Goal: Feedback & Contribution: Contribute content

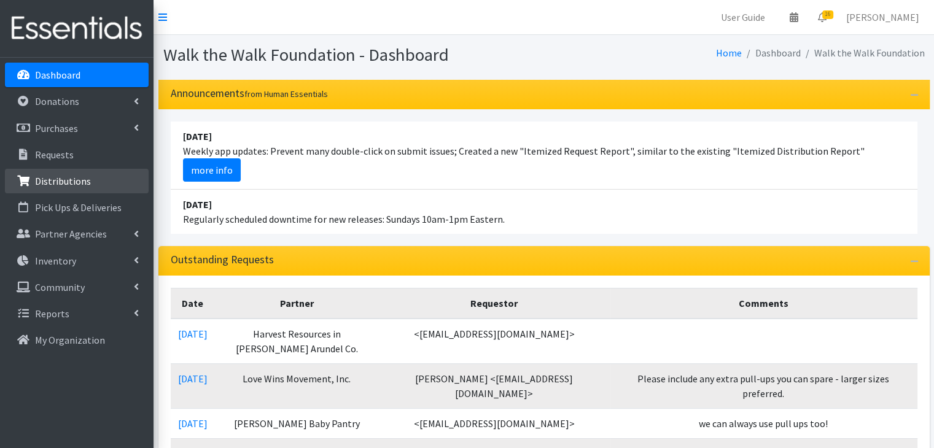
click at [61, 182] on p "Distributions" at bounding box center [63, 181] width 56 height 12
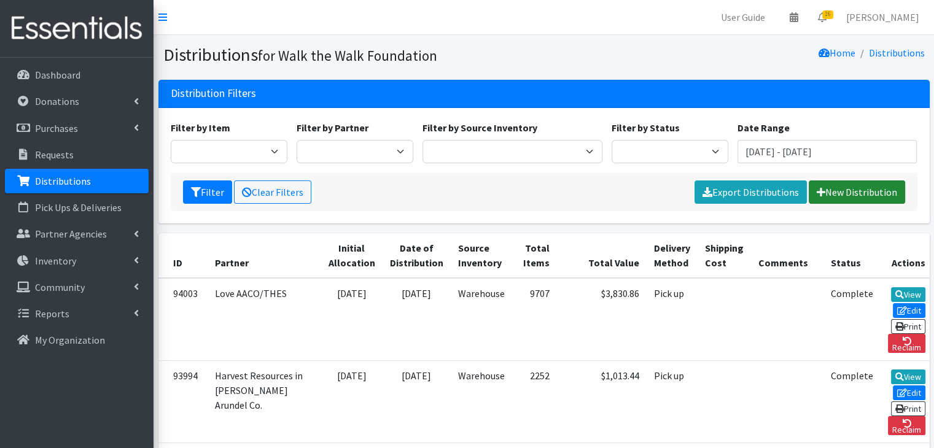
click at [849, 196] on link "New Distribution" at bounding box center [857, 192] width 96 height 23
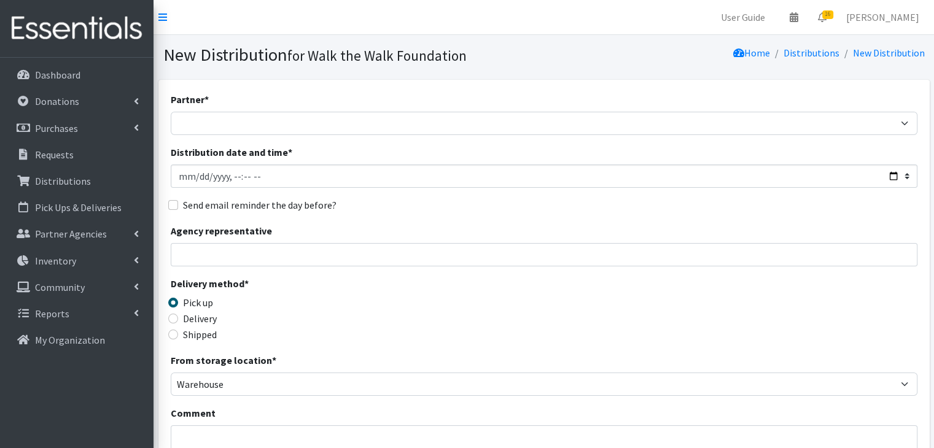
click at [310, 143] on div "Partner * AACO Early Head Start - Y of Central [US_STATE] AACPS Birth to Five P…" at bounding box center [544, 371] width 747 height 559
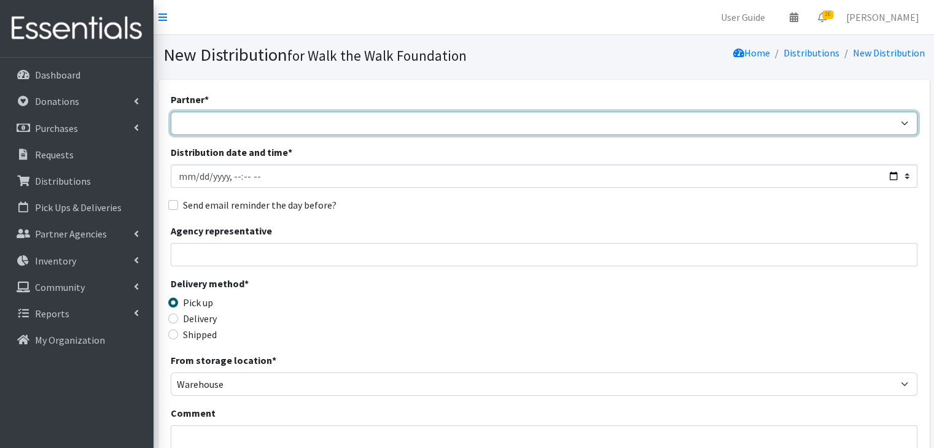
click at [313, 120] on select "AACO Early Head Start - Y of Central Maryland AACPS Birth to Five Program ACAN …" at bounding box center [544, 123] width 747 height 23
click at [282, 123] on select "AACO Early Head Start - Y of Central Maryland AACPS Birth to Five Program ACAN …" at bounding box center [544, 123] width 747 height 23
select select "3469"
click at [171, 112] on select "AACO Early Head Start - Y of Central Maryland AACPS Birth to Five Program ACAN …" at bounding box center [544, 123] width 747 height 23
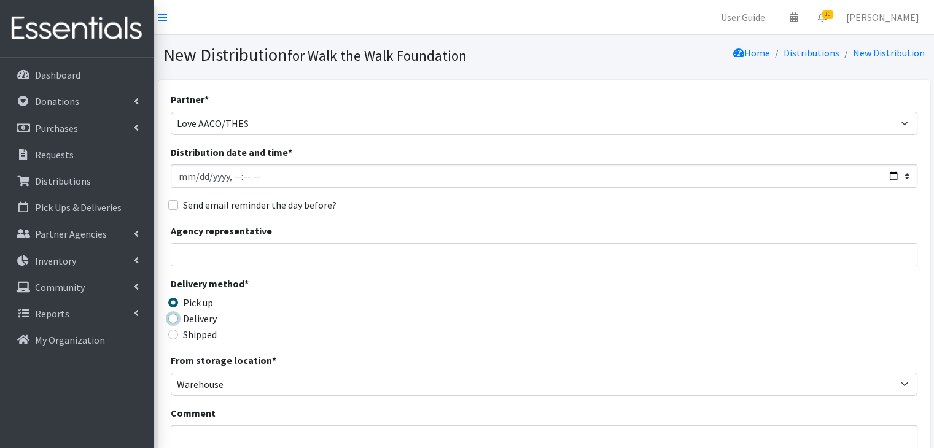
click at [174, 321] on input "Delivery" at bounding box center [173, 319] width 10 height 10
radio input "true"
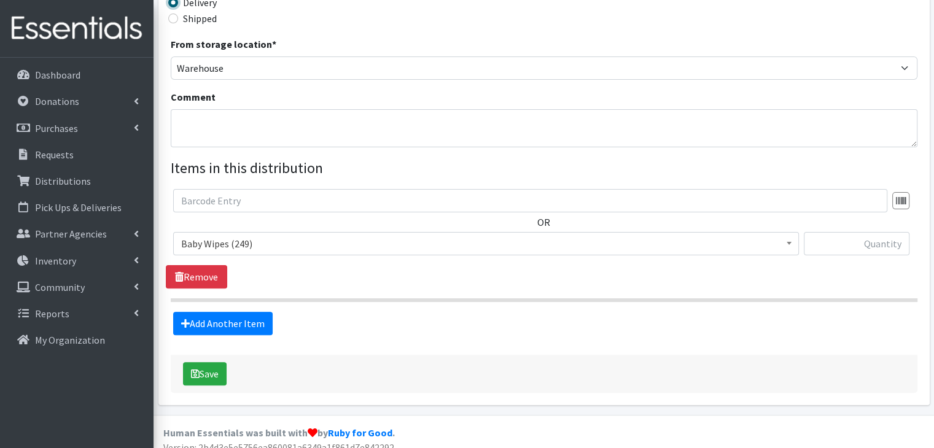
scroll to position [326, 0]
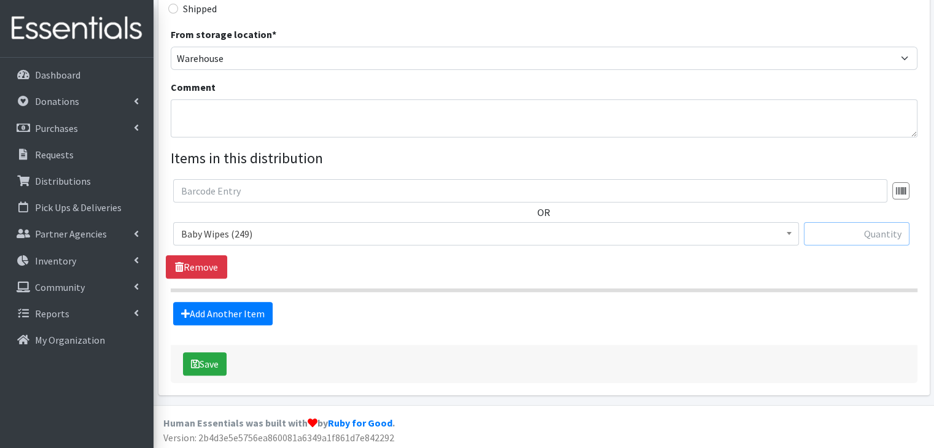
click at [869, 229] on input "text" at bounding box center [857, 233] width 106 height 23
type input "50"
click at [214, 367] on button "Save" at bounding box center [205, 363] width 44 height 23
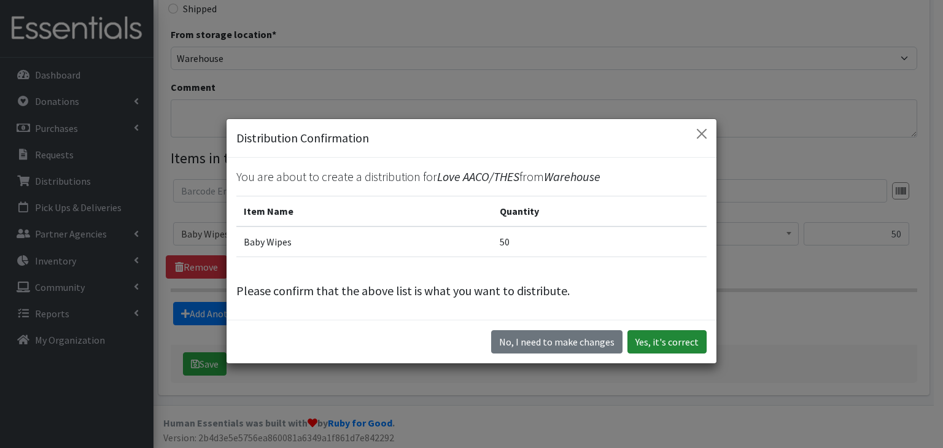
click at [663, 346] on button "Yes, it's correct" at bounding box center [667, 341] width 79 height 23
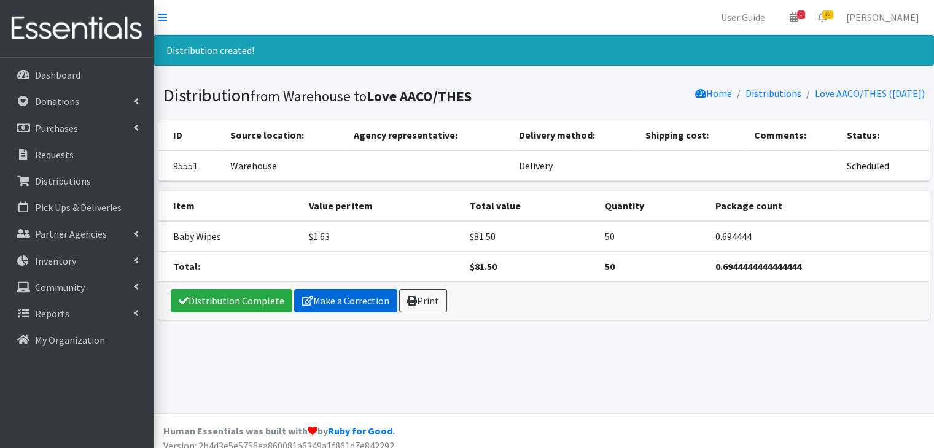
click at [336, 305] on link "Make a Correction" at bounding box center [345, 300] width 103 height 23
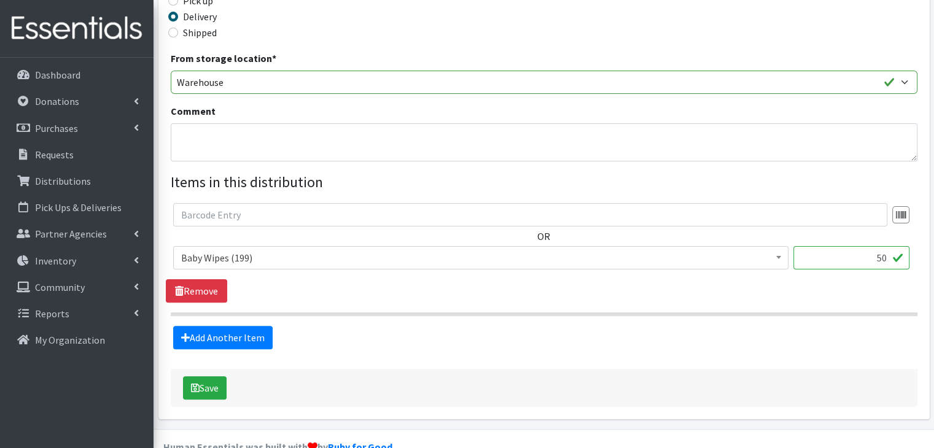
scroll to position [303, 0]
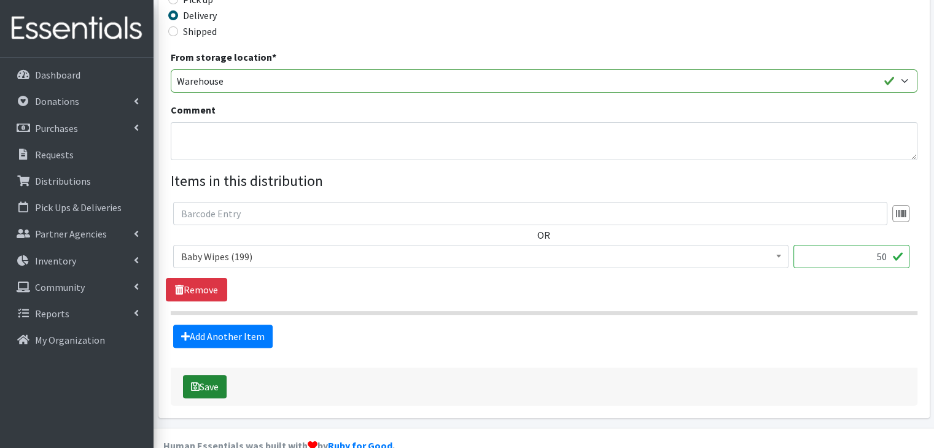
click at [212, 382] on button "Save" at bounding box center [205, 386] width 44 height 23
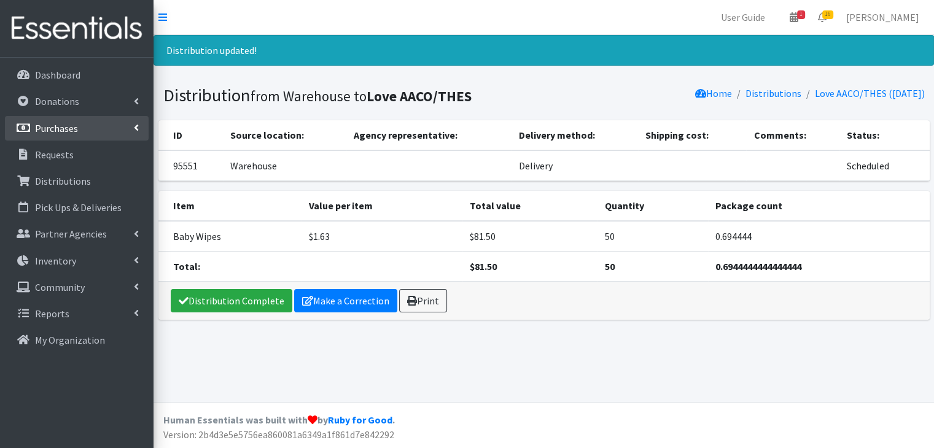
click at [66, 123] on p "Purchases" at bounding box center [56, 128] width 43 height 12
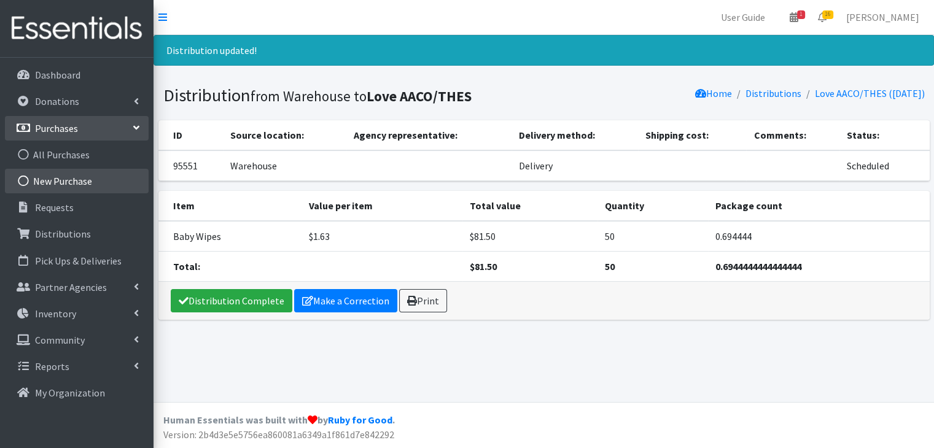
click at [68, 181] on link "New Purchase" at bounding box center [77, 181] width 144 height 25
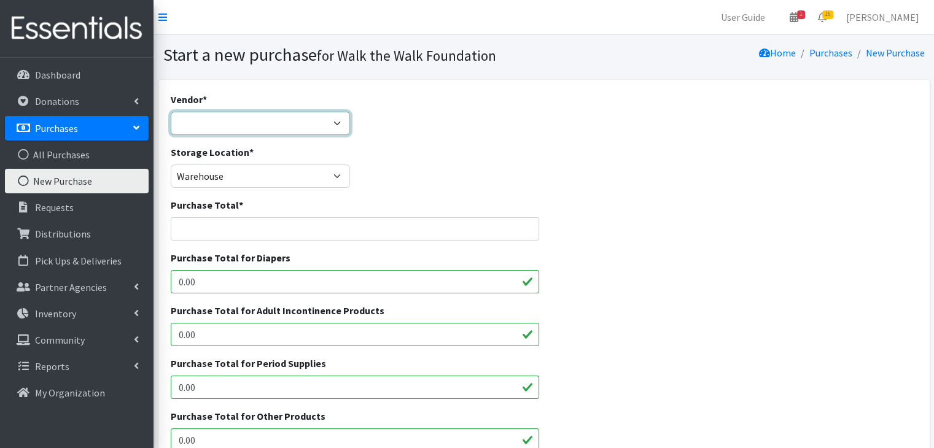
click at [238, 119] on select "Amazn Dollar Genera JSL National Diaper Bank Sam's Wholesale Target Walmart ---…" at bounding box center [261, 123] width 180 height 23
select select "361"
click at [171, 112] on select "Amazn Dollar Genera JSL National Diaper Bank Sam's Wholesale Target Walmart ---…" at bounding box center [261, 123] width 180 height 23
click at [216, 232] on input "Purchase Total *" at bounding box center [355, 228] width 369 height 23
click at [742, 287] on div "Purchase Total for Diapers 0.00" at bounding box center [544, 277] width 756 height 53
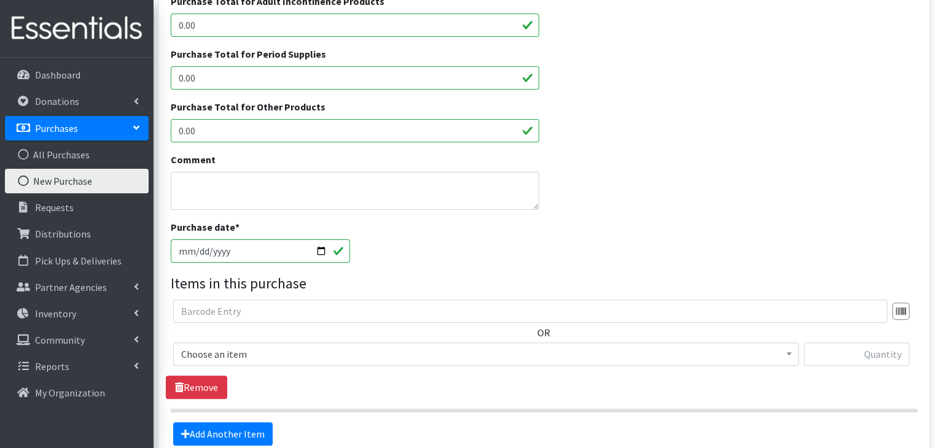
scroll to position [314, 0]
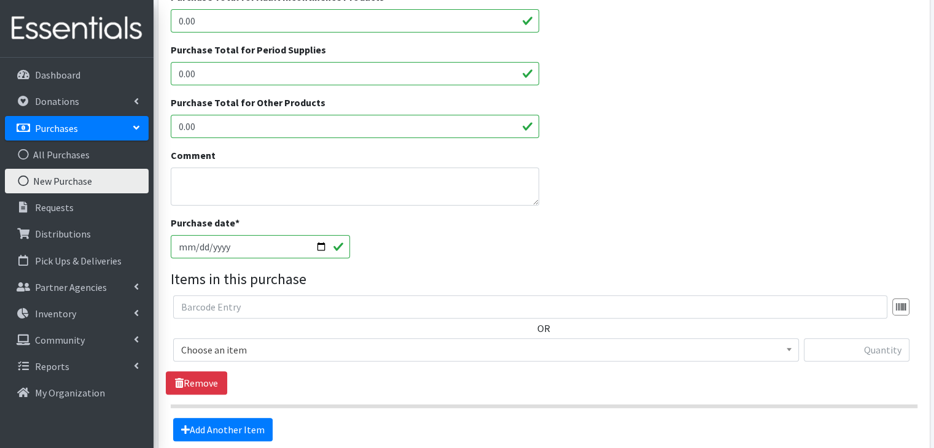
click at [339, 351] on span "Choose an item" at bounding box center [486, 349] width 610 height 17
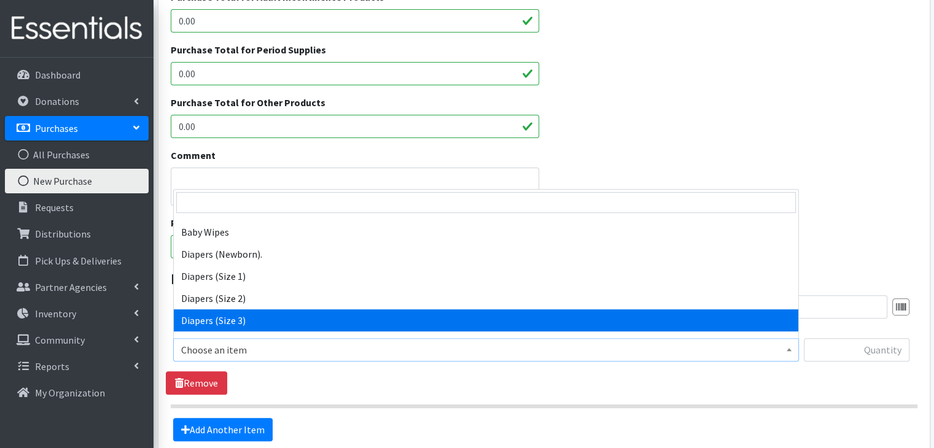
scroll to position [25, 0]
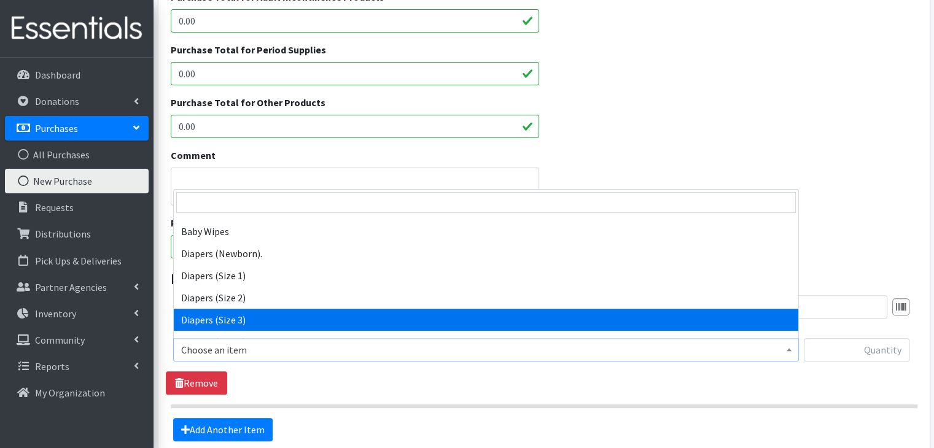
select select "11547"
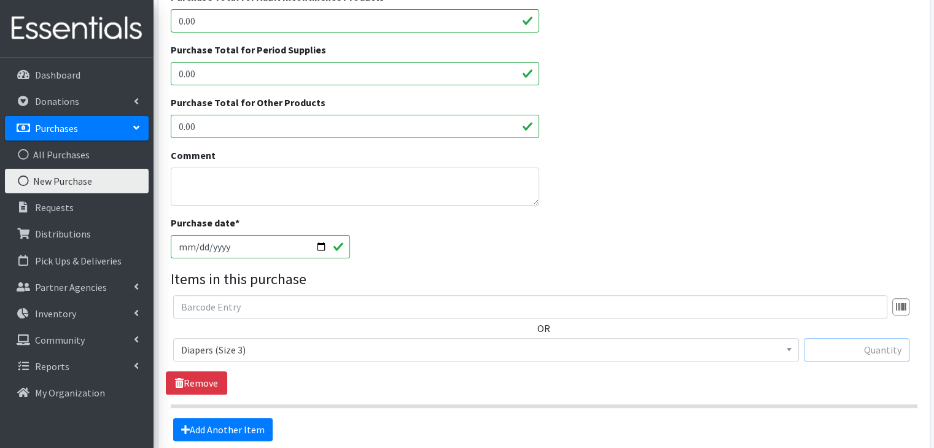
click at [855, 357] on input "text" at bounding box center [857, 349] width 106 height 23
type input "12000"
click at [260, 429] on link "Add Another Item" at bounding box center [222, 429] width 99 height 23
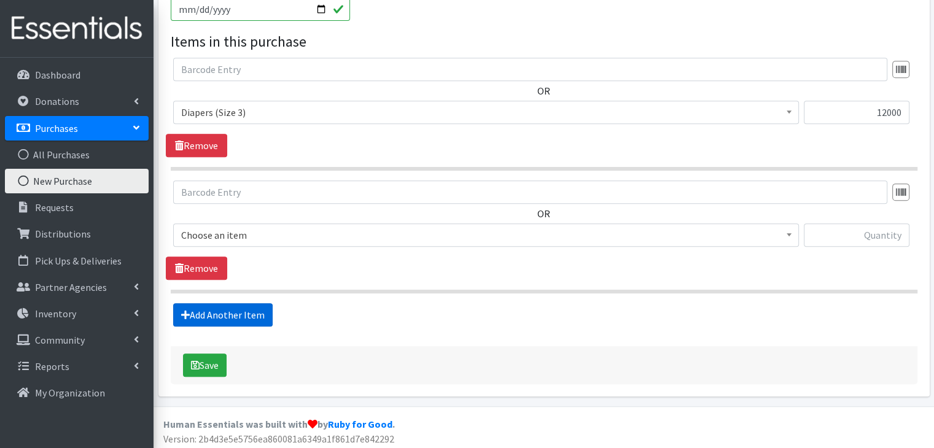
scroll to position [554, 0]
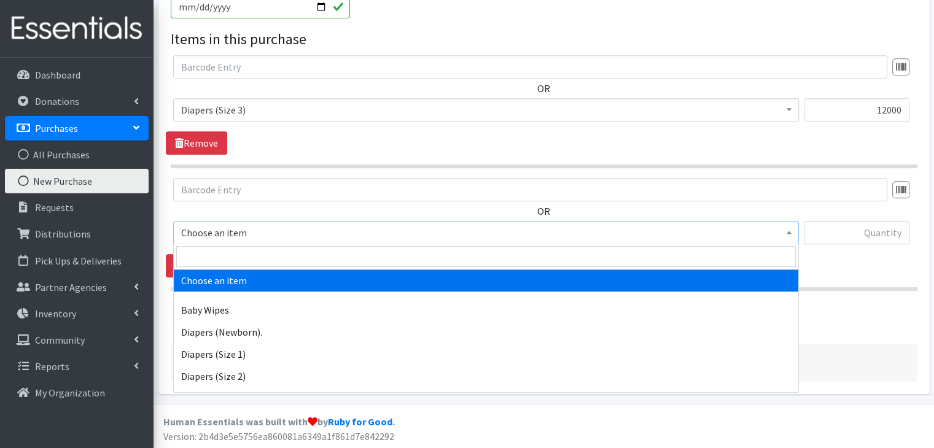
click at [217, 227] on span "Choose an item" at bounding box center [486, 232] width 610 height 17
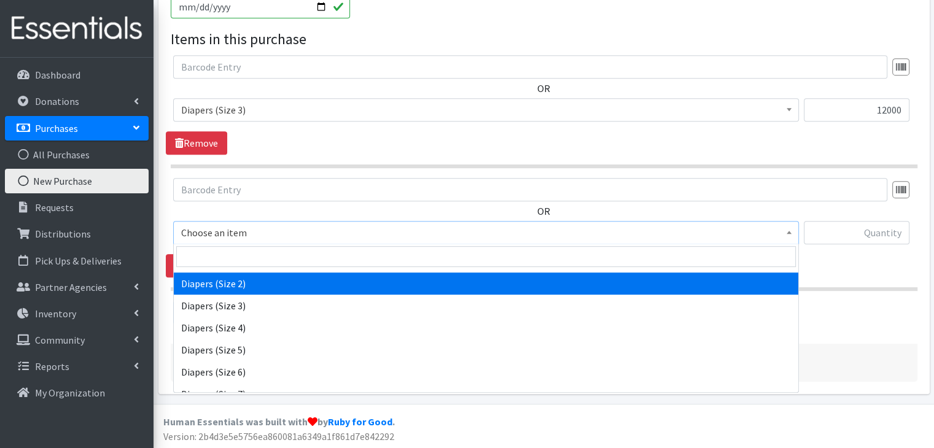
scroll to position [98, 0]
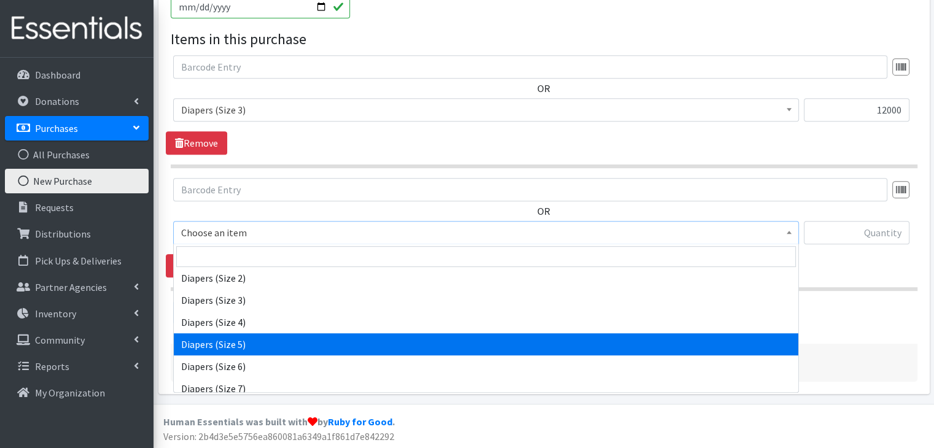
select select "11539"
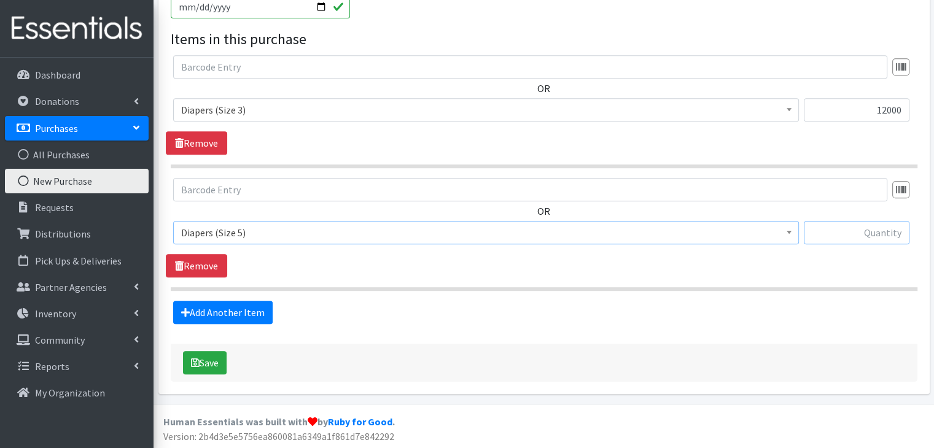
click at [854, 236] on input "text" at bounding box center [857, 232] width 106 height 23
type input "10000"
click at [211, 304] on link "Add Another Item" at bounding box center [222, 312] width 99 height 23
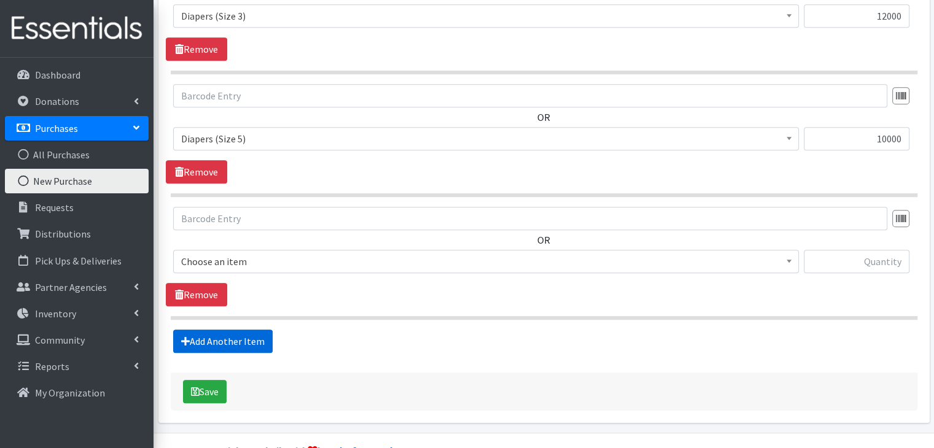
scroll to position [676, 0]
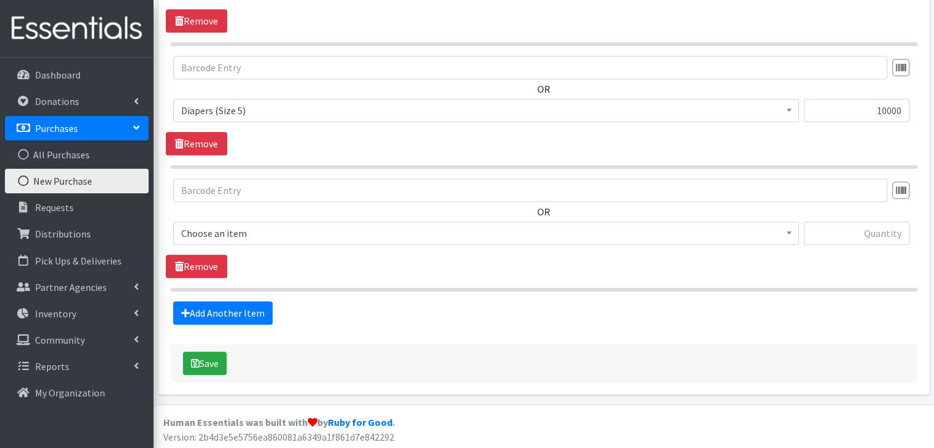
click at [224, 230] on span "Choose an item" at bounding box center [486, 233] width 610 height 17
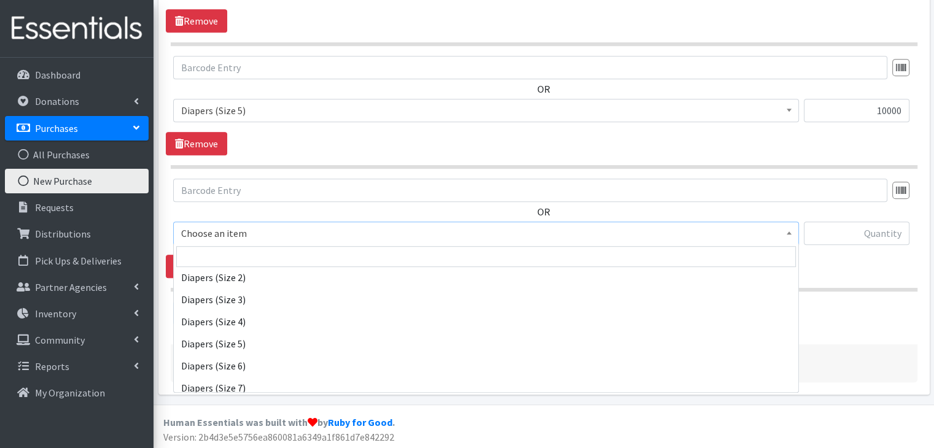
scroll to position [103, 0]
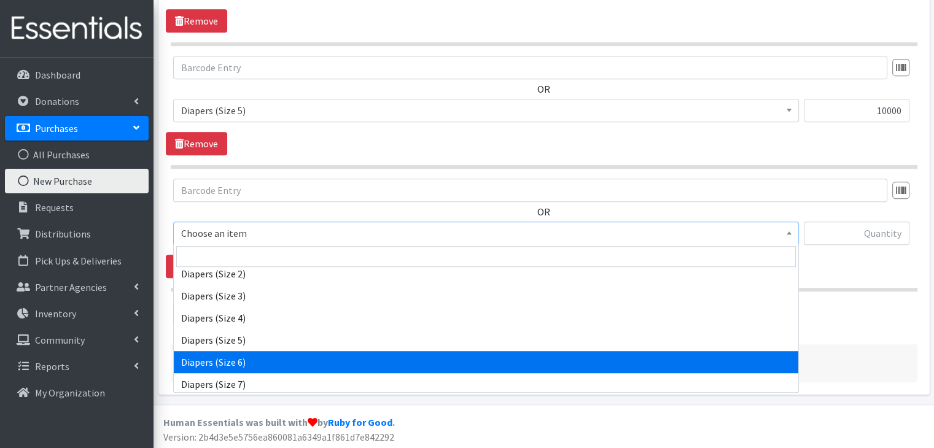
select select "11523"
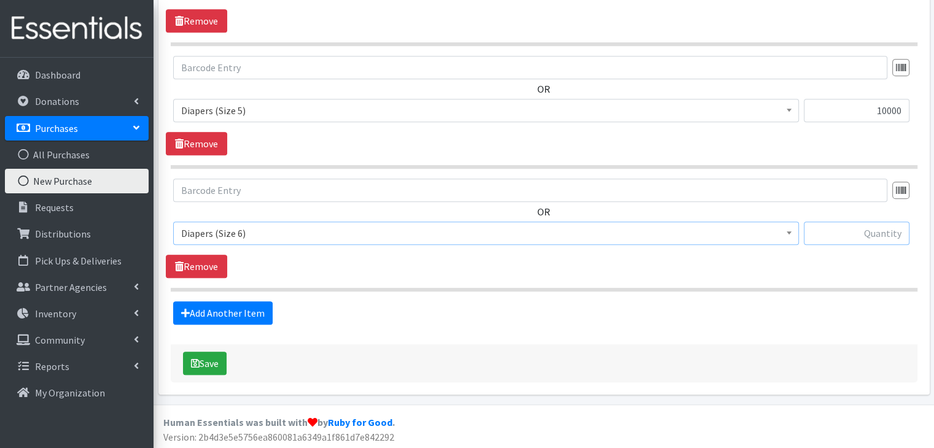
click at [871, 241] on input "text" at bounding box center [857, 233] width 106 height 23
type input "10000"
click at [217, 308] on link "Add Another Item" at bounding box center [222, 312] width 99 height 23
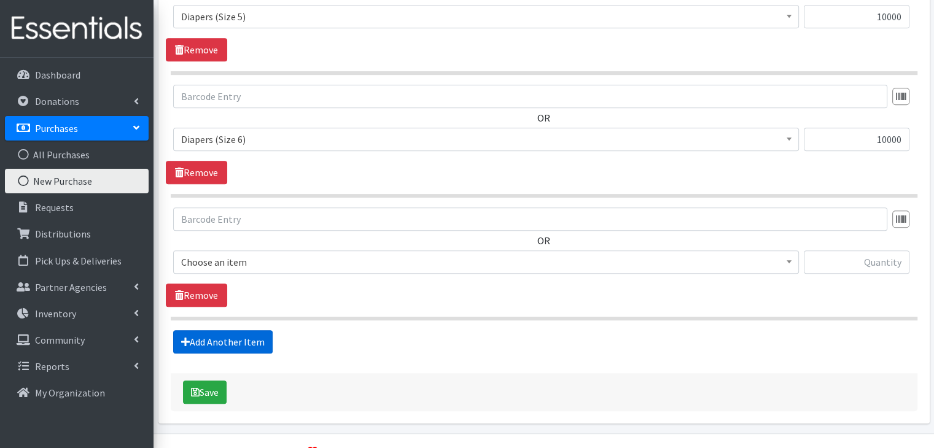
scroll to position [799, 0]
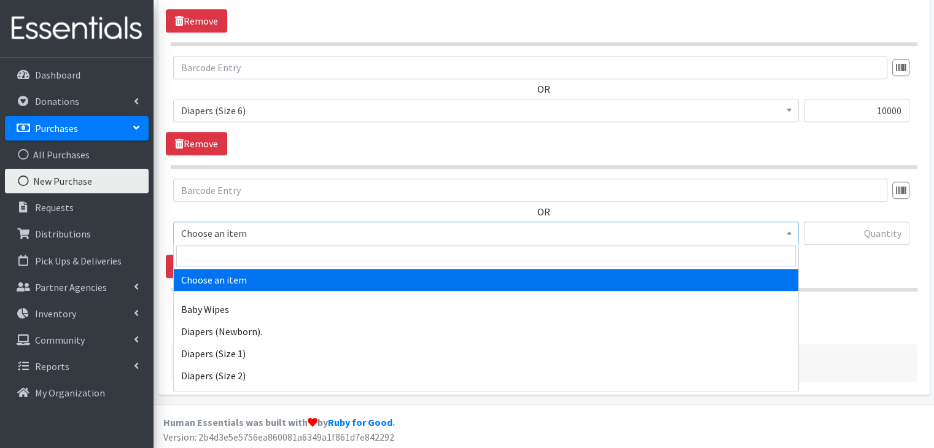
click at [246, 225] on span "Choose an item" at bounding box center [486, 233] width 610 height 17
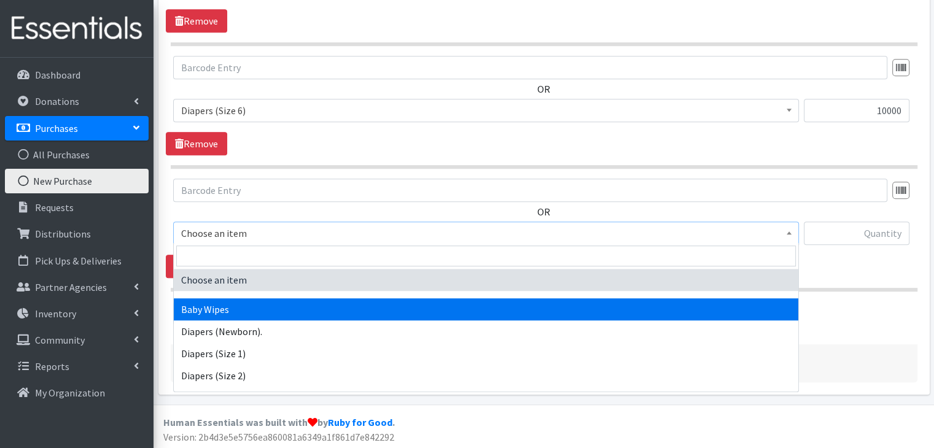
scroll to position [128, 0]
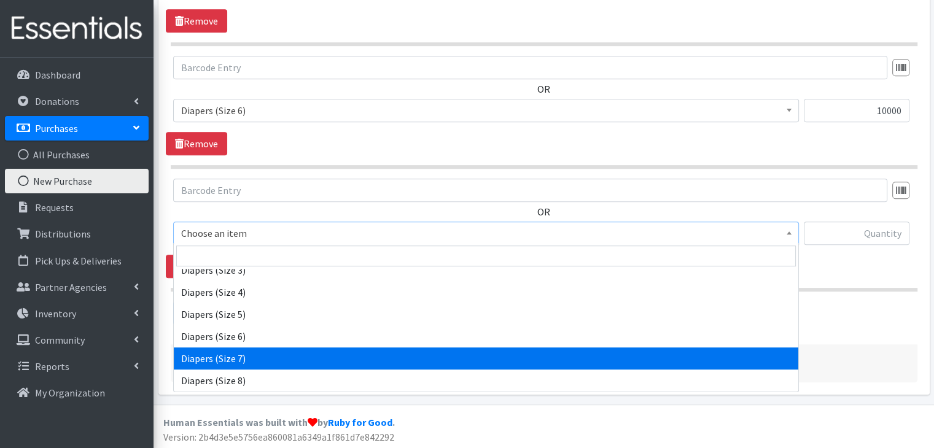
select select "14677"
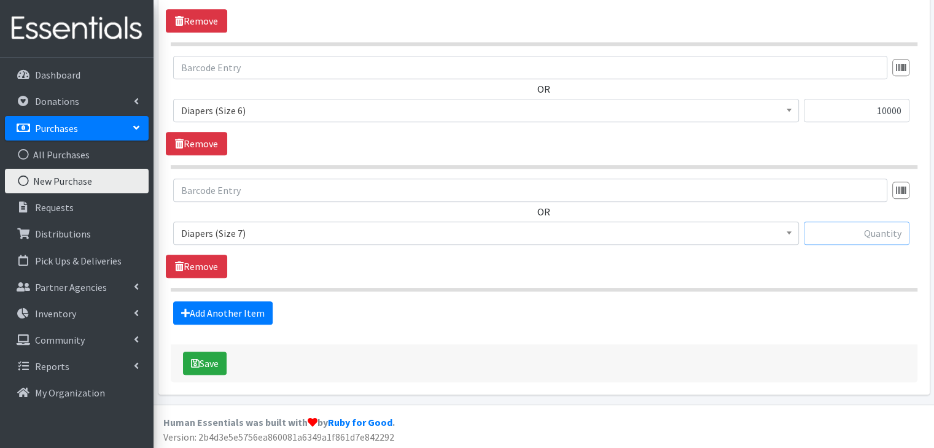
click at [855, 228] on input "text" at bounding box center [857, 233] width 106 height 23
type input "8000"
click at [212, 308] on link "Add Another Item" at bounding box center [222, 312] width 99 height 23
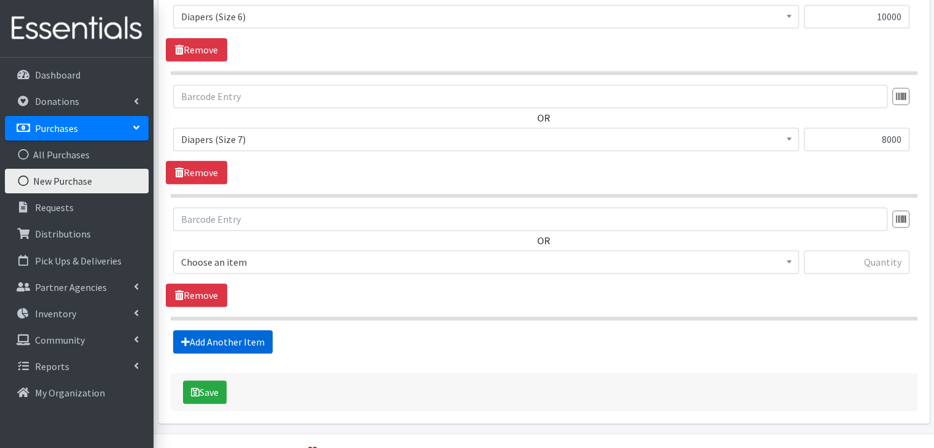
scroll to position [921, 0]
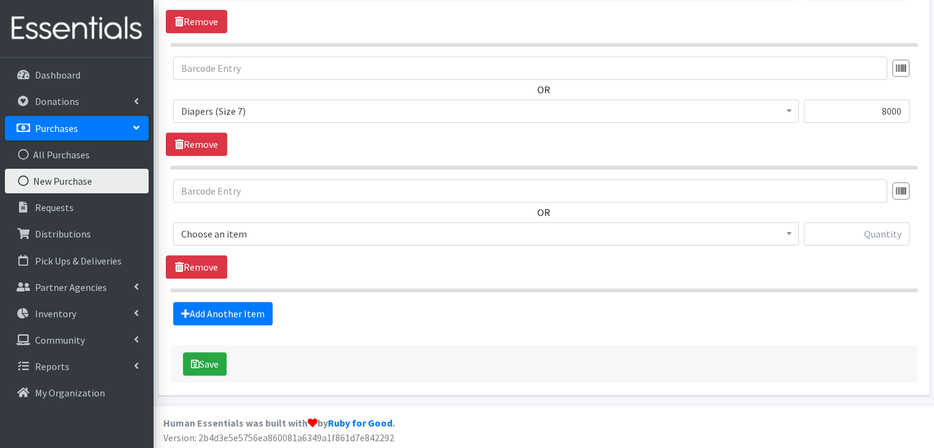
click at [212, 244] on span "Choose an item Baby Wipes Diapers (Newborn). Diapers (Size 1) Diapers (Size 2) …" at bounding box center [486, 238] width 626 height 33
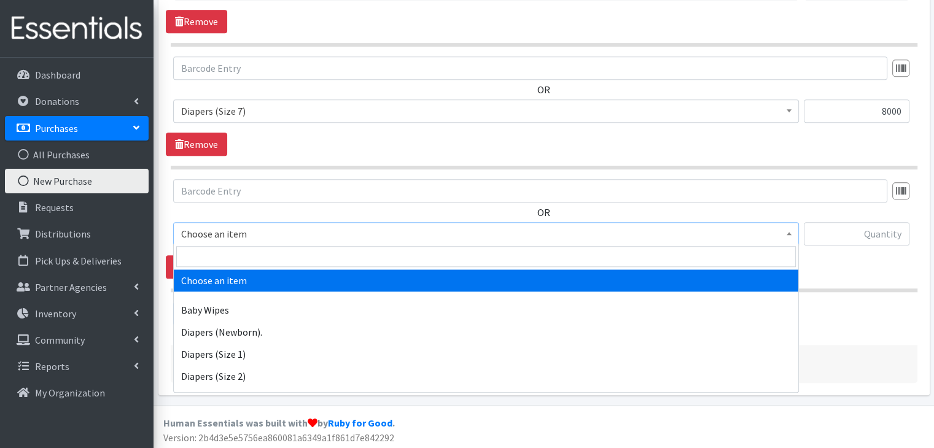
click at [215, 233] on span "Choose an item" at bounding box center [486, 233] width 610 height 17
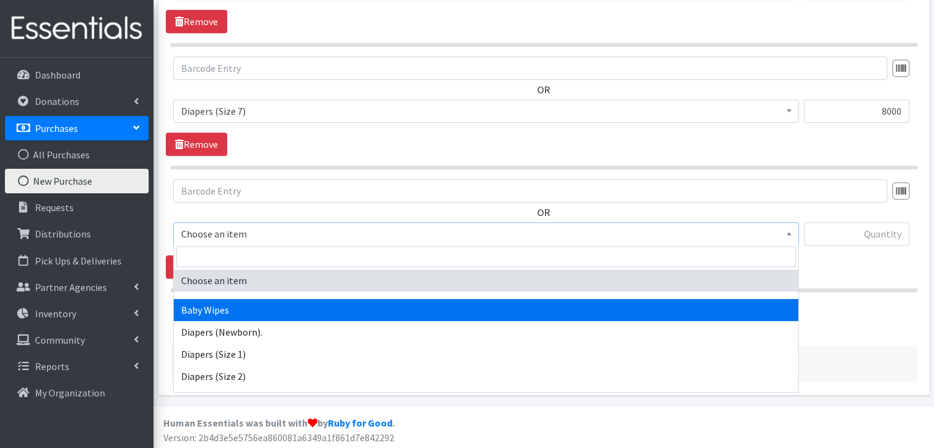
select select "14678"
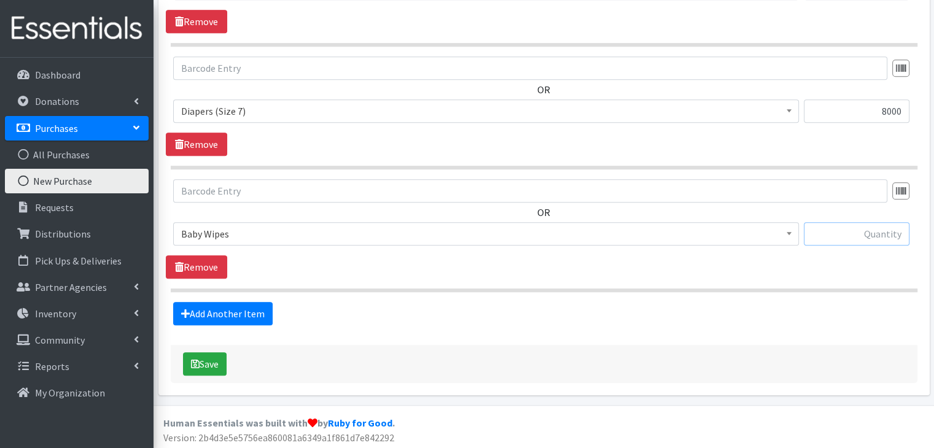
click at [845, 233] on input "text" at bounding box center [857, 233] width 106 height 23
type input "720"
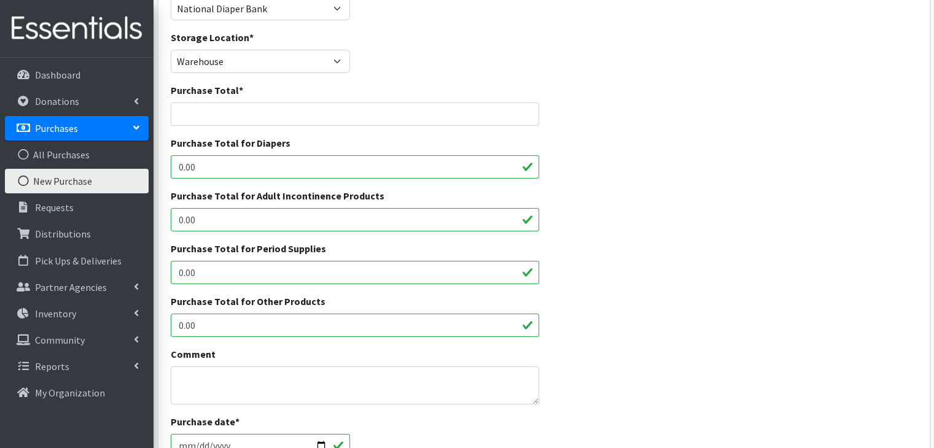
scroll to position [116, 0]
click at [240, 325] on input "0.00" at bounding box center [355, 324] width 369 height 23
type input "1170"
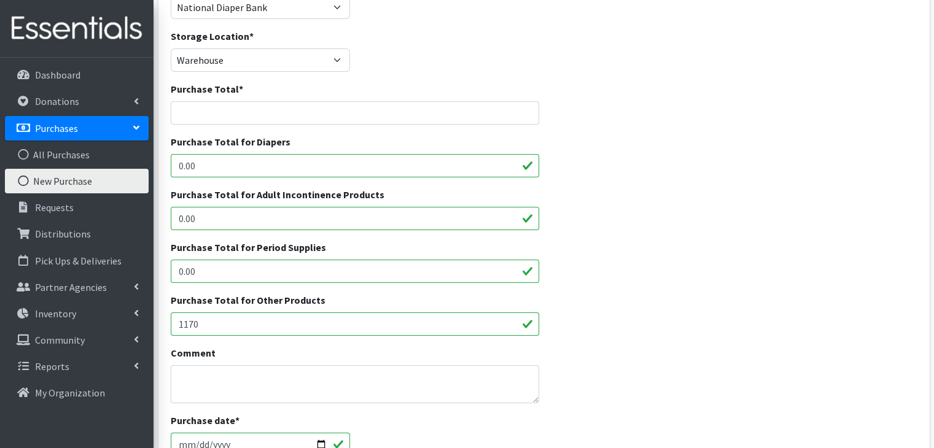
click at [338, 128] on div "Purchase Total *" at bounding box center [355, 108] width 378 height 53
click at [294, 104] on input "Purchase Total *" at bounding box center [355, 112] width 369 height 23
type input "7970"
click at [206, 165] on input "0.00" at bounding box center [355, 165] width 369 height 23
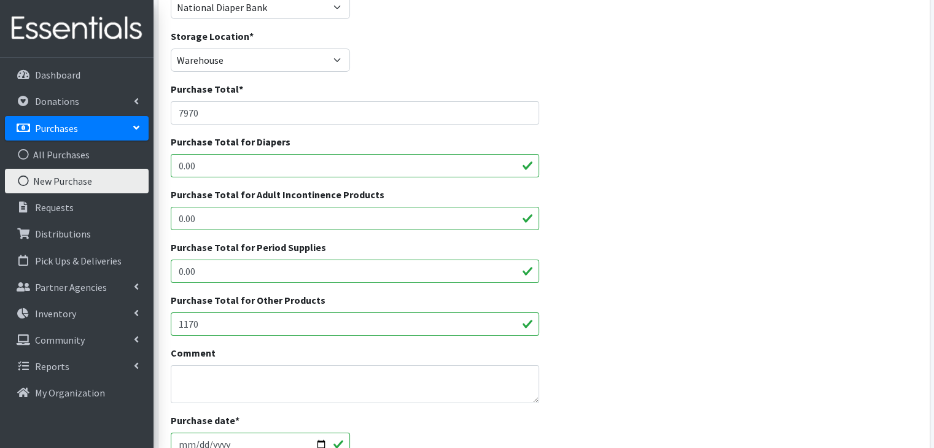
click at [206, 165] on input "0.00" at bounding box center [355, 165] width 369 height 23
type input "6800"
click at [718, 293] on div "Purchase Total for Other Products 1170" at bounding box center [544, 319] width 756 height 53
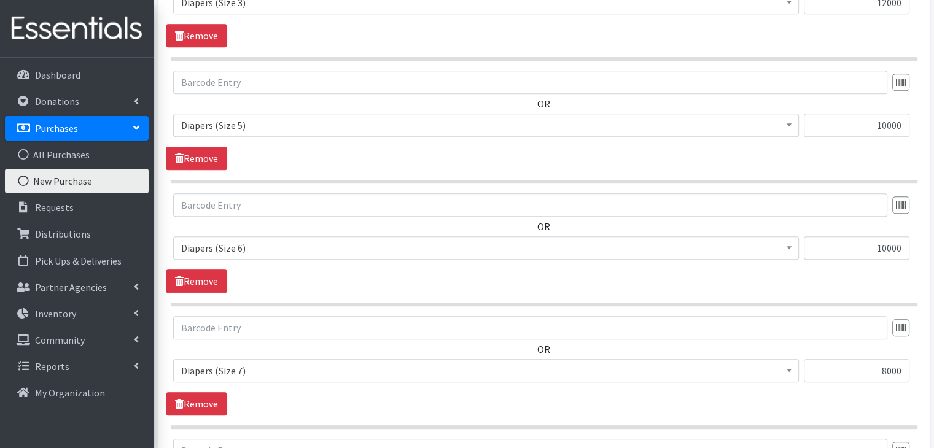
scroll to position [921, 0]
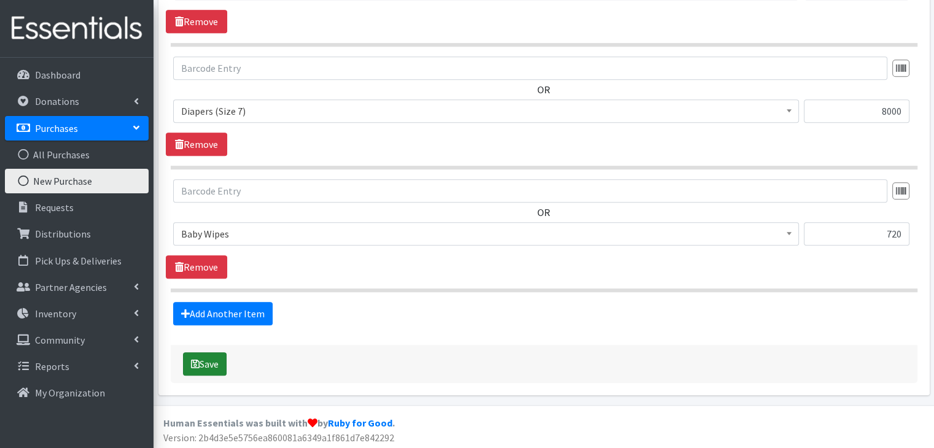
click at [213, 361] on button "Save" at bounding box center [205, 363] width 44 height 23
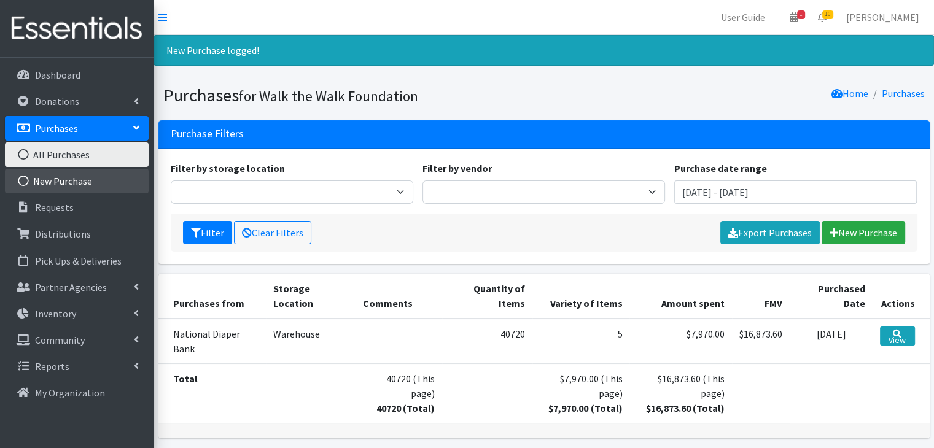
click at [64, 182] on link "New Purchase" at bounding box center [77, 181] width 144 height 25
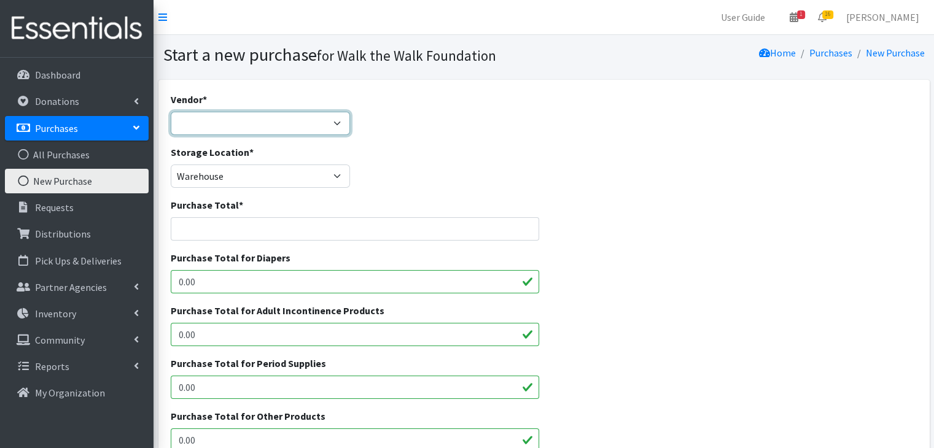
click at [184, 119] on select "Amazn Dollar Genera JSL National Diaper Bank [PERSON_NAME]'s Wholesale Target W…" at bounding box center [261, 123] width 180 height 23
select select "629"
click at [171, 112] on select "Amazn Dollar Genera JSL National Diaper Bank [PERSON_NAME]'s Wholesale Target W…" at bounding box center [261, 123] width 180 height 23
click at [268, 115] on select "Amazn Dollar Genera JSL National Diaper Bank [PERSON_NAME]'s Wholesale Target W…" at bounding box center [261, 123] width 180 height 23
click at [171, 112] on select "Amazn Dollar Genera JSL National Diaper Bank [PERSON_NAME]'s Wholesale Target W…" at bounding box center [261, 123] width 180 height 23
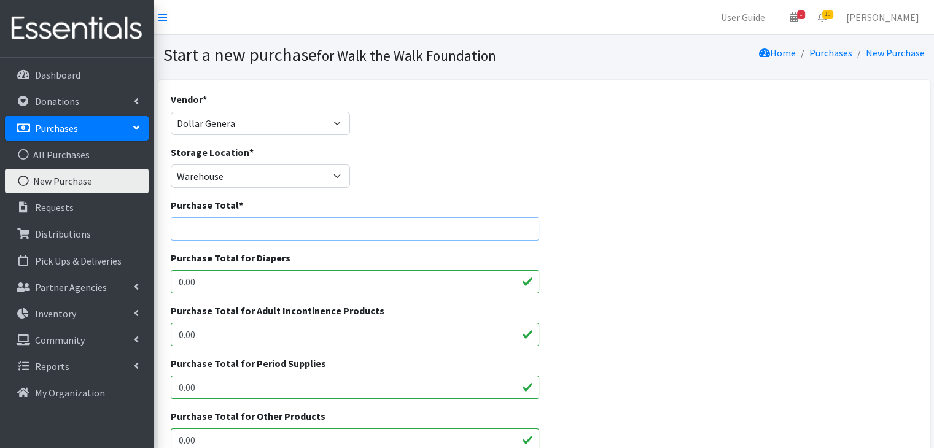
click at [195, 229] on input "Purchase Total *" at bounding box center [355, 228] width 369 height 23
type input "1260"
click at [201, 435] on input "0.00" at bounding box center [355, 440] width 369 height 23
type input "0"
type input "1260"
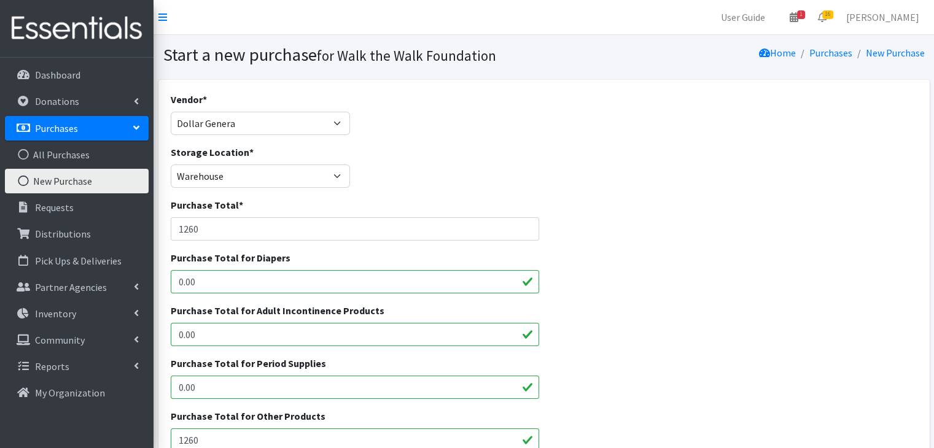
click at [697, 295] on div "Purchase Total for Diapers 0.00" at bounding box center [544, 277] width 756 height 53
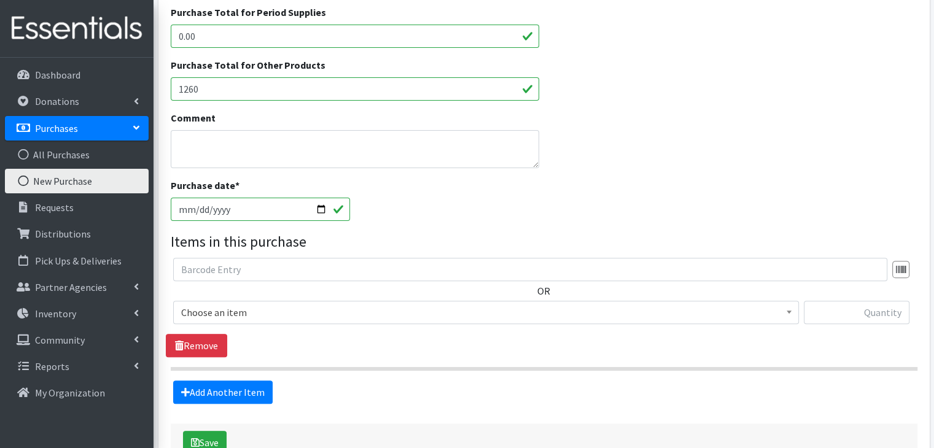
scroll to position [352, 0]
click at [231, 314] on span "Choose an item" at bounding box center [486, 311] width 610 height 17
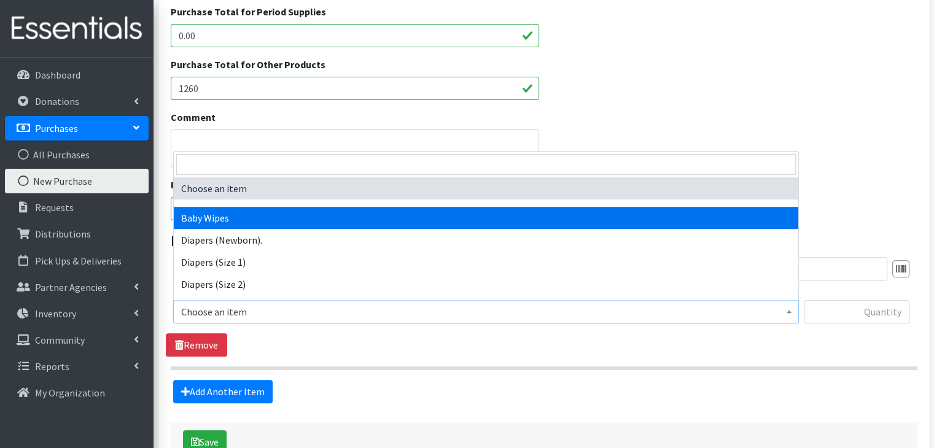
select select "14678"
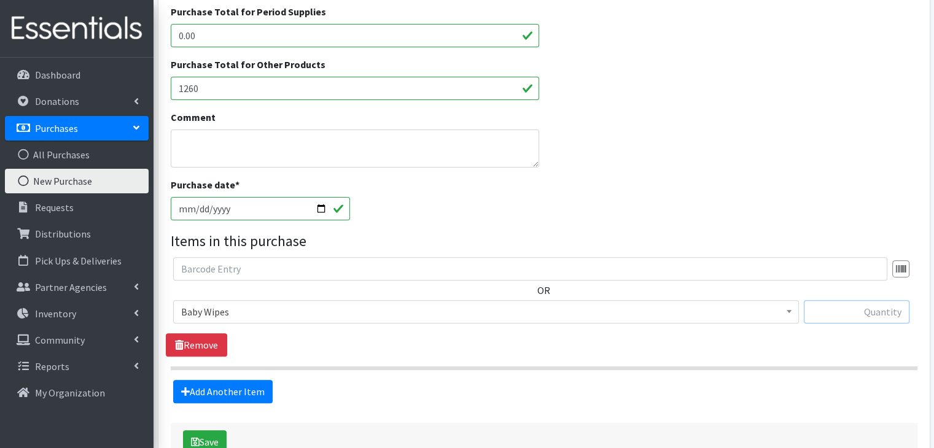
click at [837, 303] on input "text" at bounding box center [857, 311] width 106 height 23
type input "1008"
click at [208, 442] on button "Save" at bounding box center [205, 441] width 44 height 23
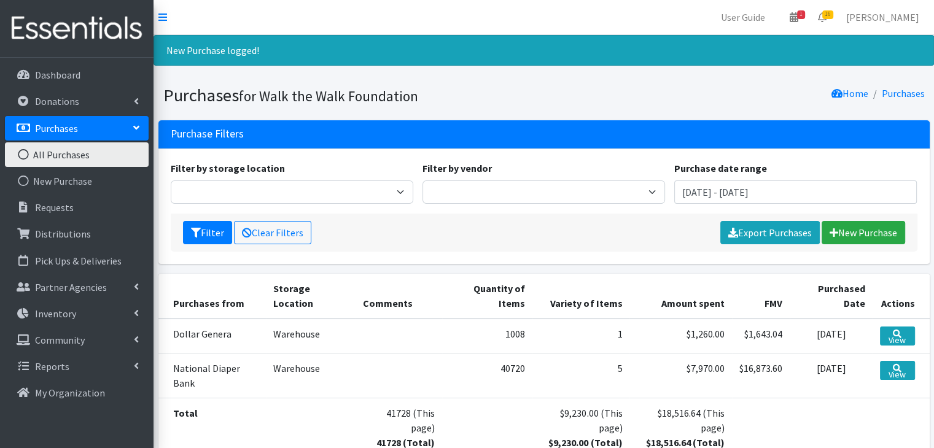
click at [126, 129] on link "Purchases" at bounding box center [77, 128] width 144 height 25
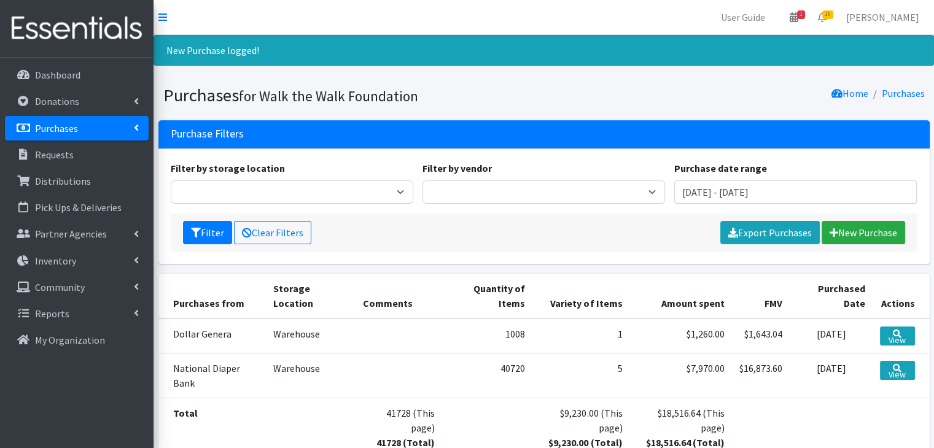
click at [126, 129] on link "Purchases" at bounding box center [77, 128] width 144 height 25
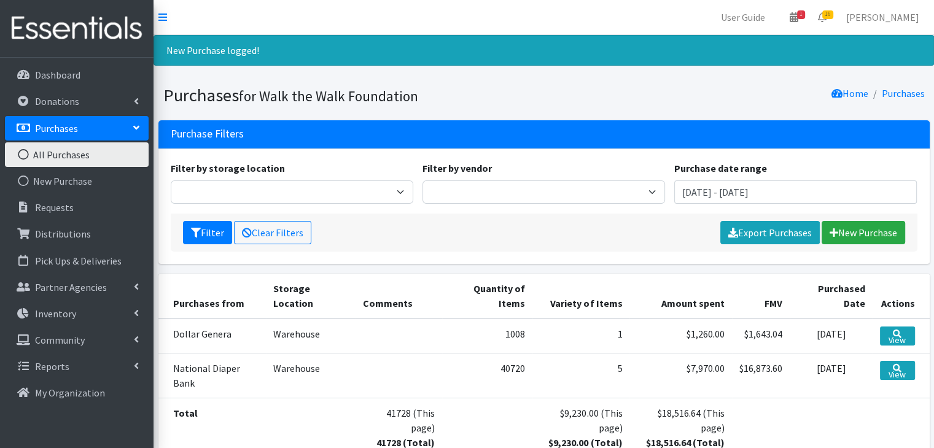
click at [84, 155] on link "All Purchases" at bounding box center [77, 154] width 144 height 25
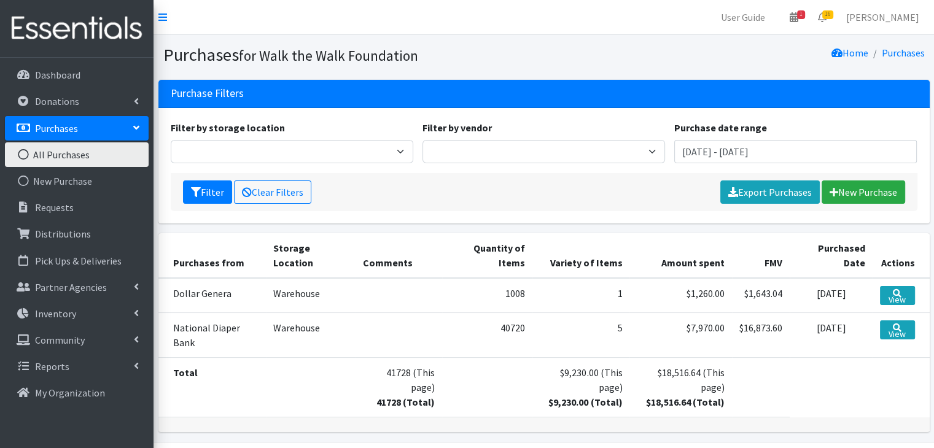
scroll to position [39, 0]
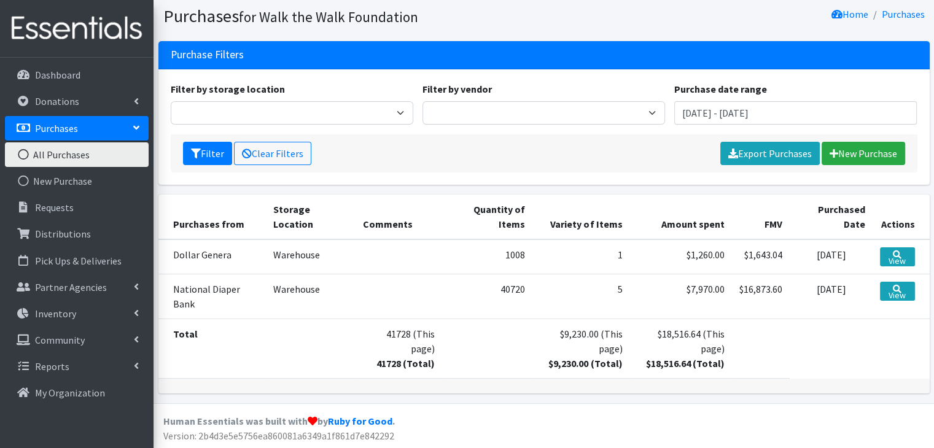
click at [212, 257] on td "Dollar Genera" at bounding box center [211, 256] width 107 height 35
click at [54, 96] on p "Donations" at bounding box center [57, 101] width 44 height 12
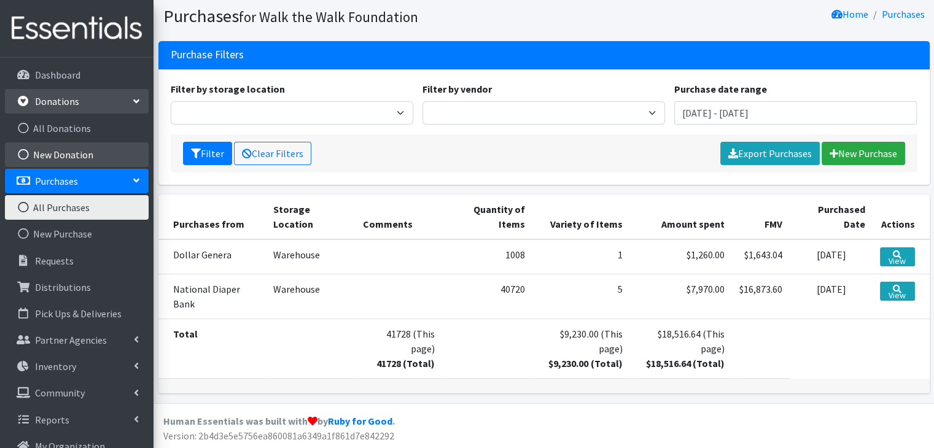
click at [66, 147] on link "New Donation" at bounding box center [77, 154] width 144 height 25
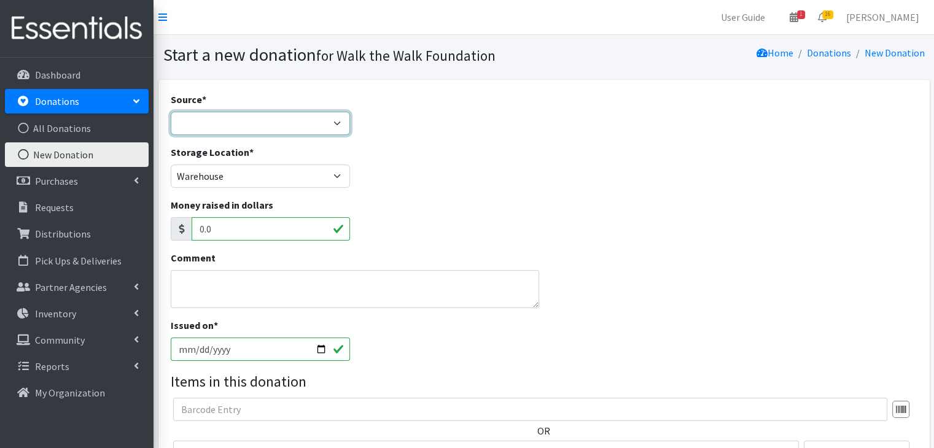
click at [295, 122] on select "Product Drive Manufacturer Donation Site Misc. Donation" at bounding box center [261, 123] width 180 height 23
select select "Donation Site"
click at [171, 112] on select "Product Drive Manufacturer Donation Site Misc. Donation" at bounding box center [261, 123] width 180 height 23
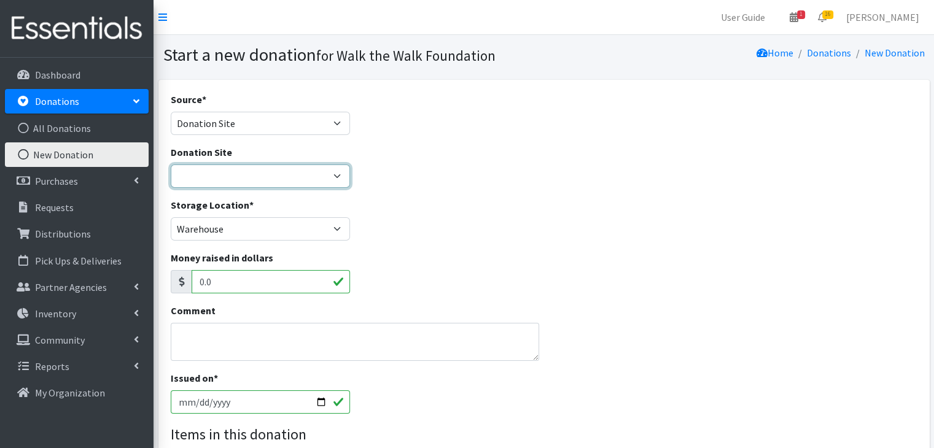
click at [209, 182] on select "Bay Area Community Church Betty Batty Real Estate Pasadena UM Women in Faith Th…" at bounding box center [261, 176] width 180 height 23
select select "835"
click at [171, 165] on select "Bay Area Community Church Betty Batty Real Estate Pasadena UM Women in Faith Th…" at bounding box center [261, 176] width 180 height 23
click at [319, 403] on input "2025-08-25" at bounding box center [261, 402] width 180 height 23
type input "[DATE]"
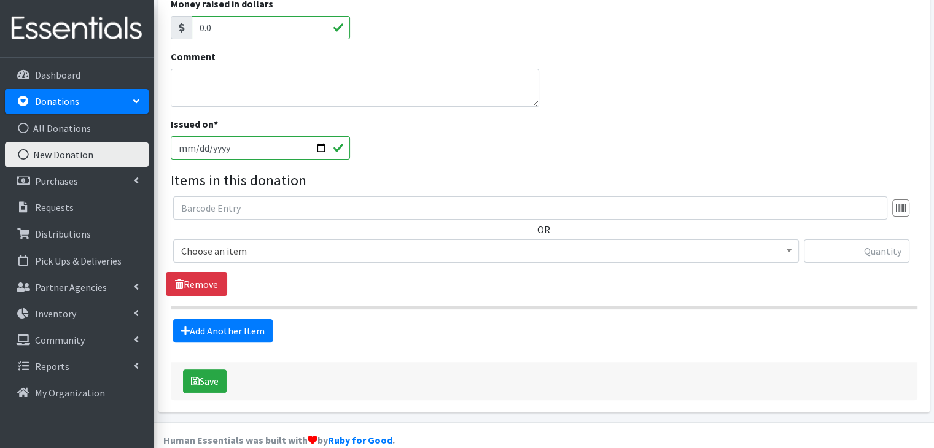
scroll to position [259, 0]
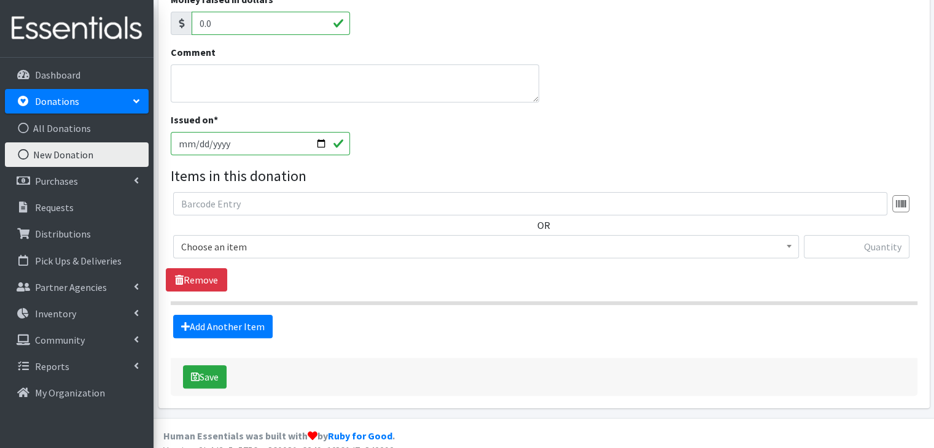
click at [498, 249] on span "Choose an item" at bounding box center [486, 246] width 610 height 17
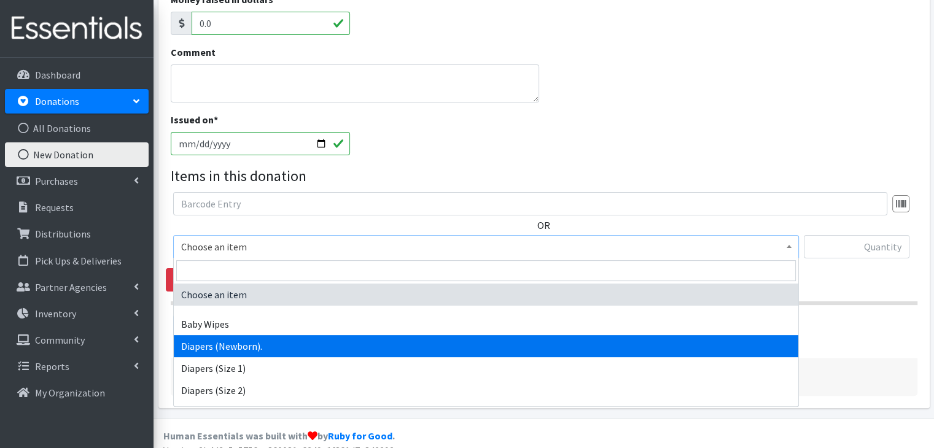
select select "11545"
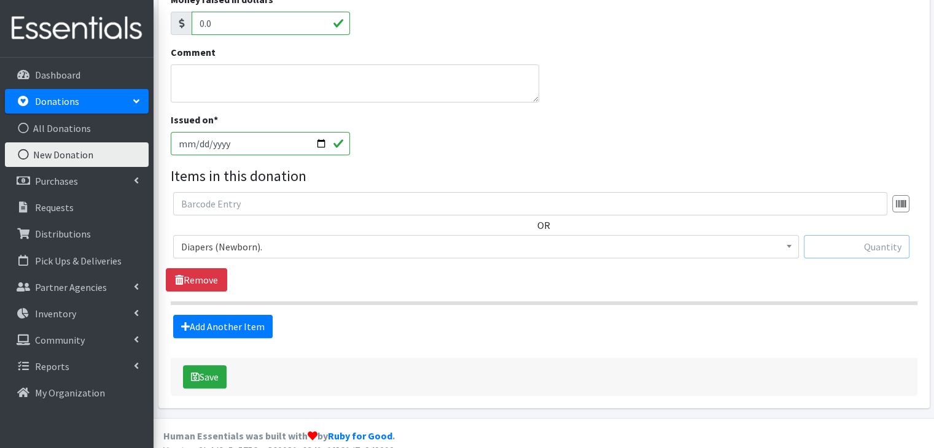
click at [895, 246] on input "text" at bounding box center [857, 246] width 106 height 23
type input "151"
click at [233, 322] on link "Add Another Item" at bounding box center [222, 326] width 99 height 23
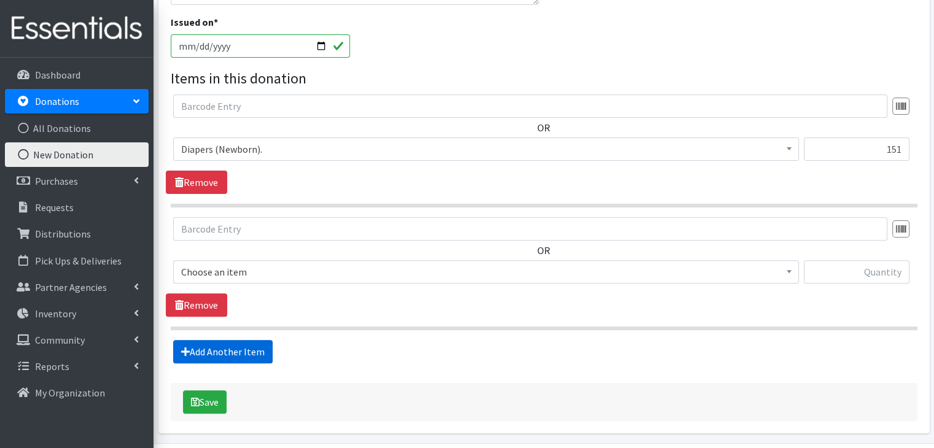
scroll to position [395, 0]
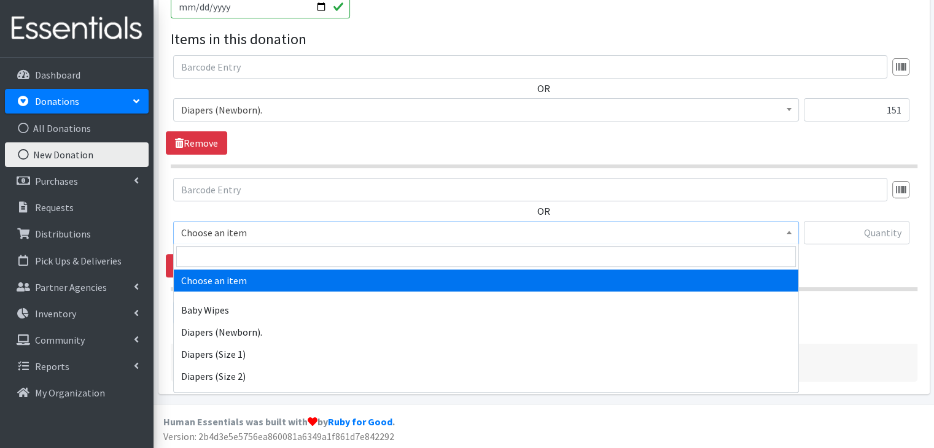
click at [231, 221] on span "Choose an item" at bounding box center [486, 232] width 626 height 23
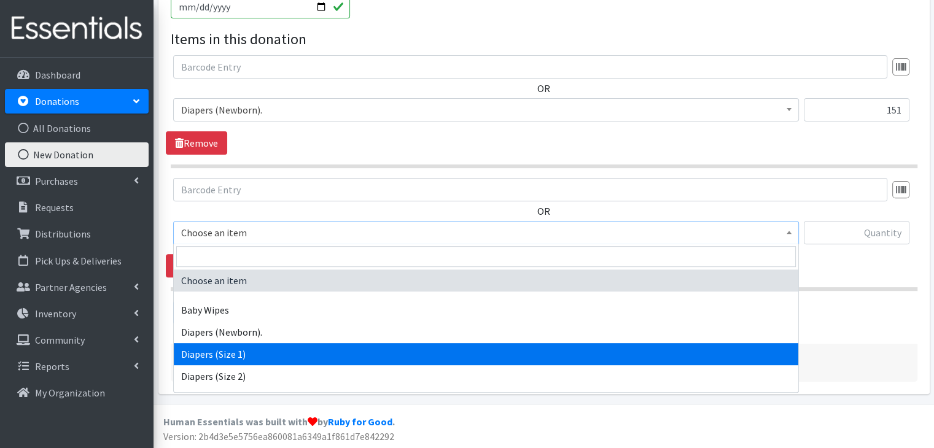
select select "11558"
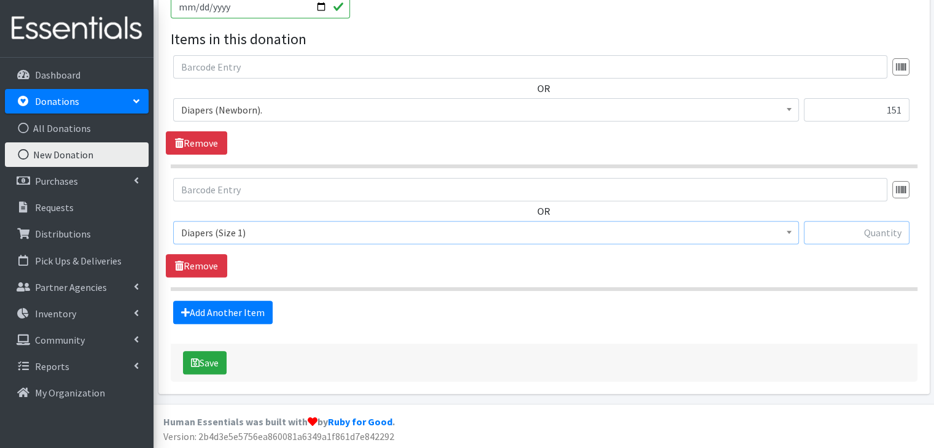
click at [868, 238] on input "text" at bounding box center [857, 232] width 106 height 23
type input "448"
click at [230, 315] on link "Add Another Item" at bounding box center [222, 312] width 99 height 23
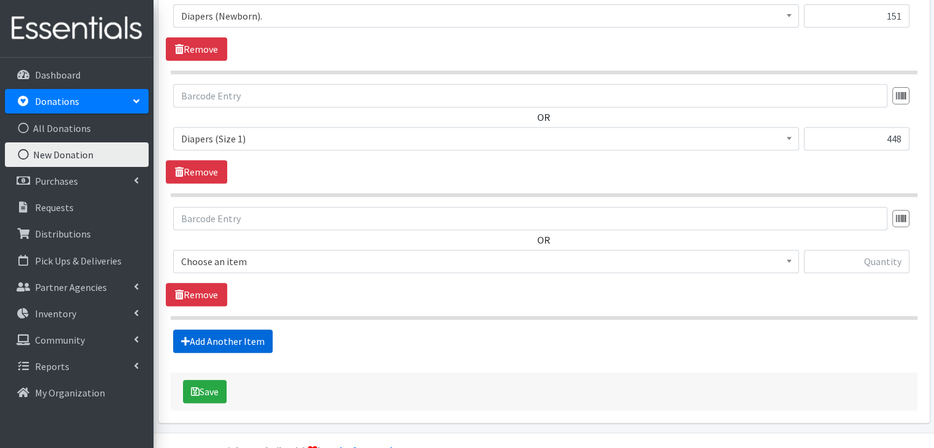
scroll to position [518, 0]
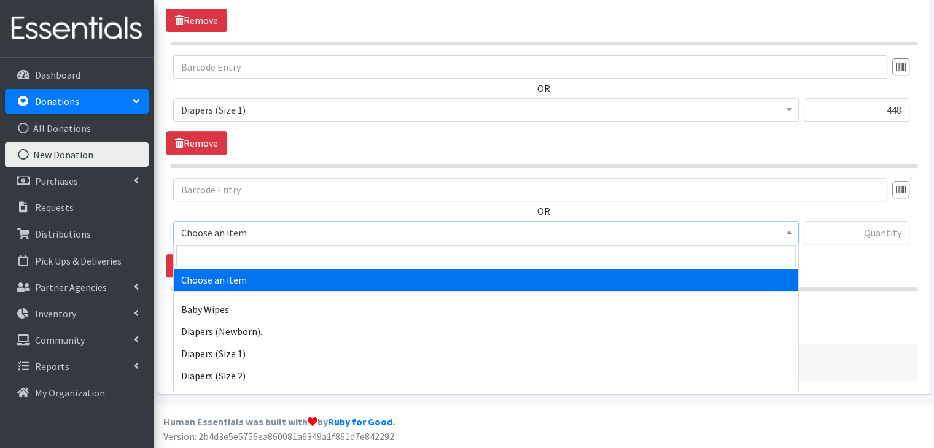
click at [243, 225] on span "Choose an item" at bounding box center [486, 232] width 610 height 17
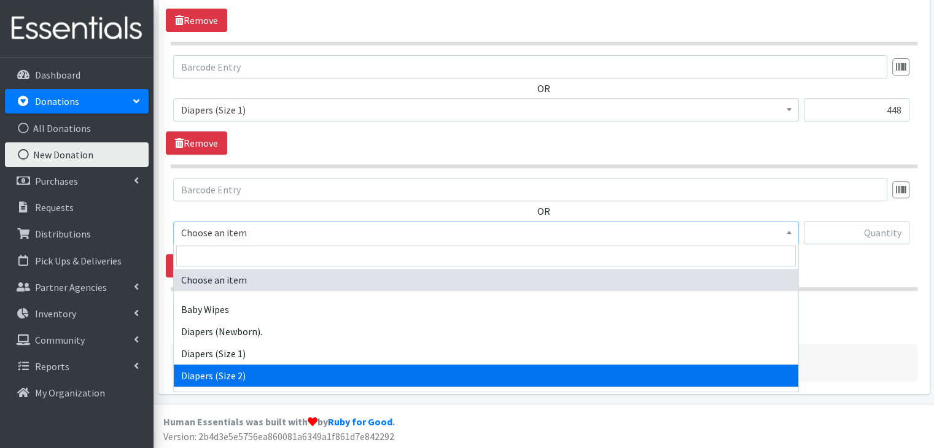
select select "11544"
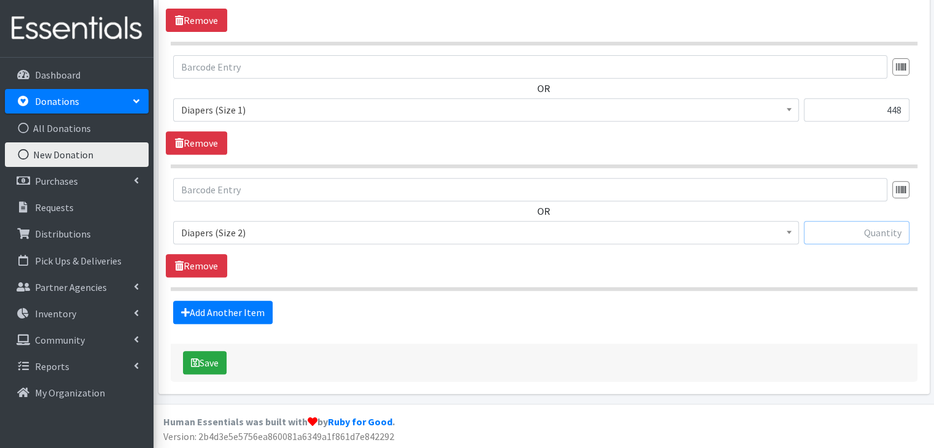
click at [881, 233] on input "text" at bounding box center [857, 232] width 106 height 23
type input "37"
click at [198, 313] on link "Add Another Item" at bounding box center [222, 312] width 99 height 23
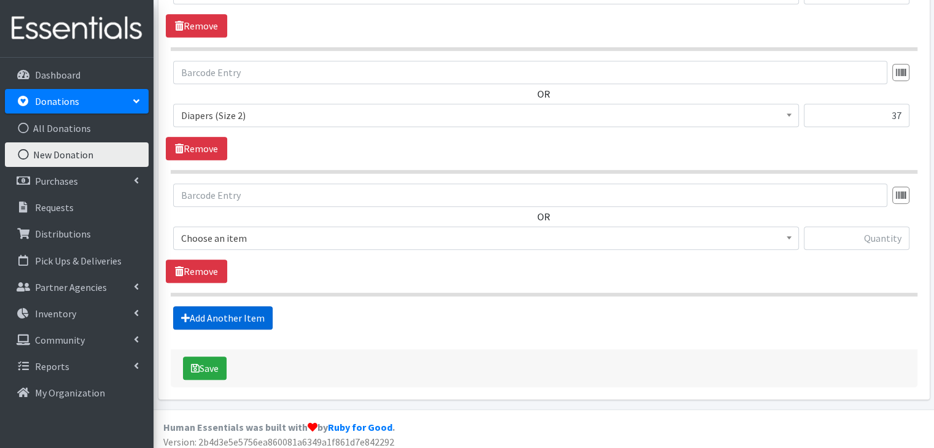
scroll to position [640, 0]
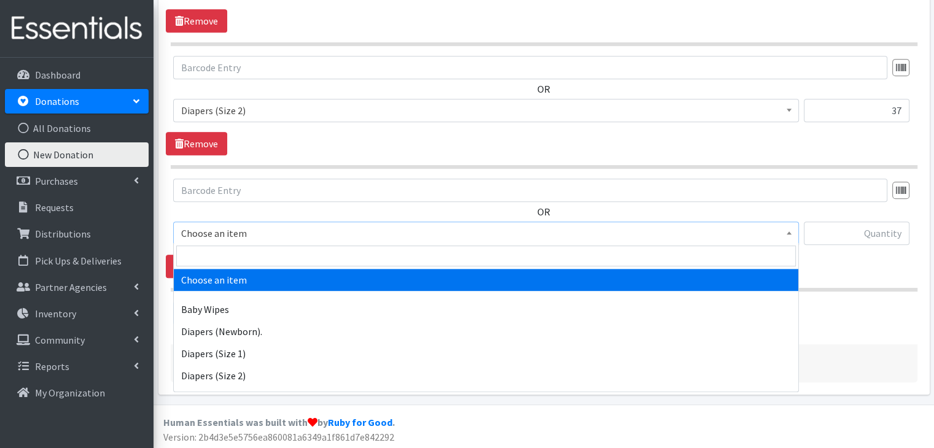
click at [241, 239] on span "Choose an item" at bounding box center [486, 233] width 610 height 17
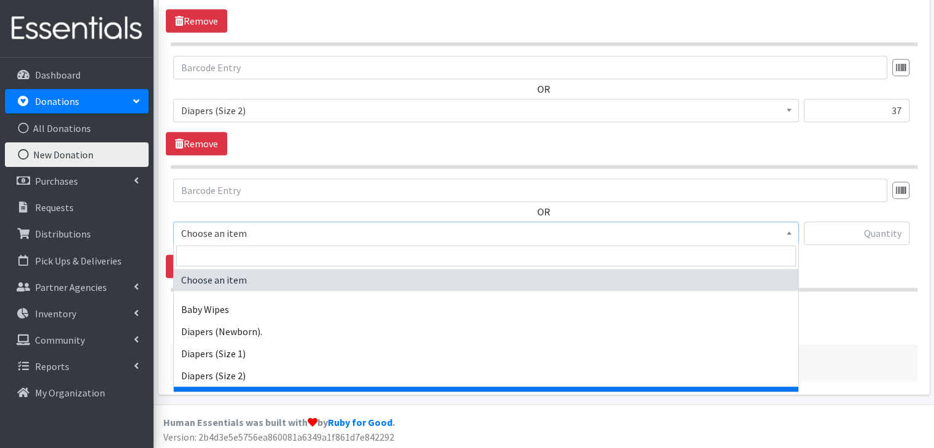
scroll to position [17, 0]
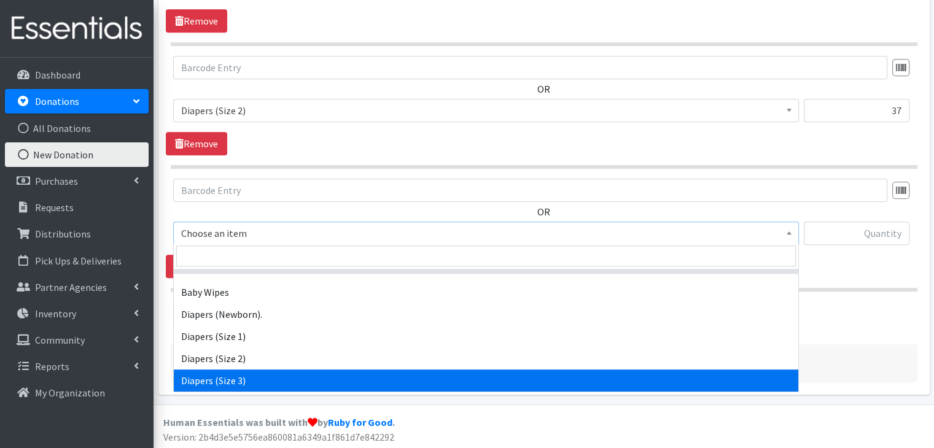
select select "11547"
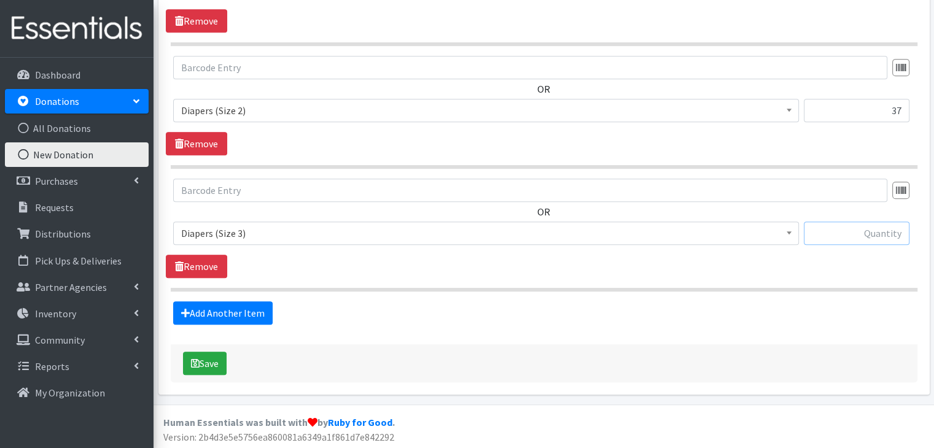
click at [880, 231] on input "text" at bounding box center [857, 233] width 106 height 23
type input "37"
click at [254, 306] on link "Add Another Item" at bounding box center [222, 312] width 99 height 23
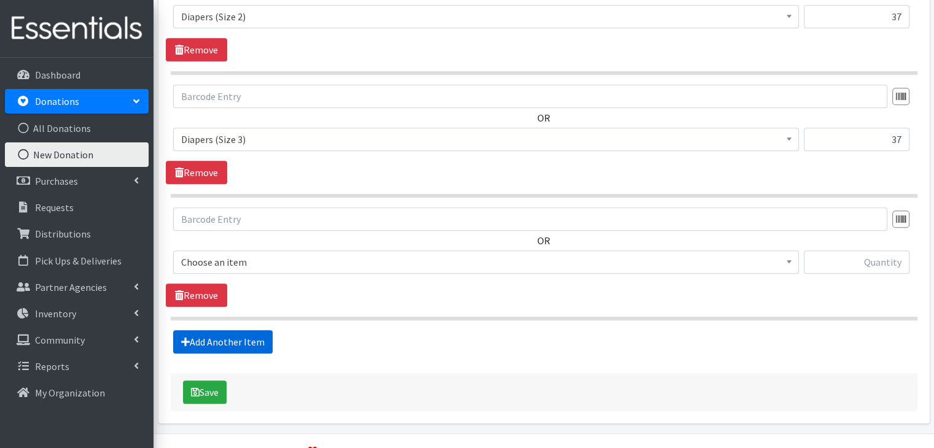
scroll to position [763, 0]
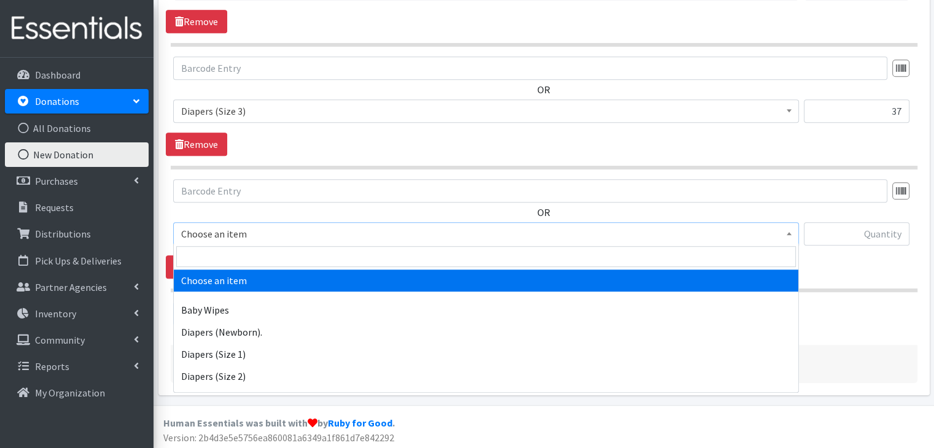
click at [246, 226] on span "Choose an item" at bounding box center [486, 233] width 610 height 17
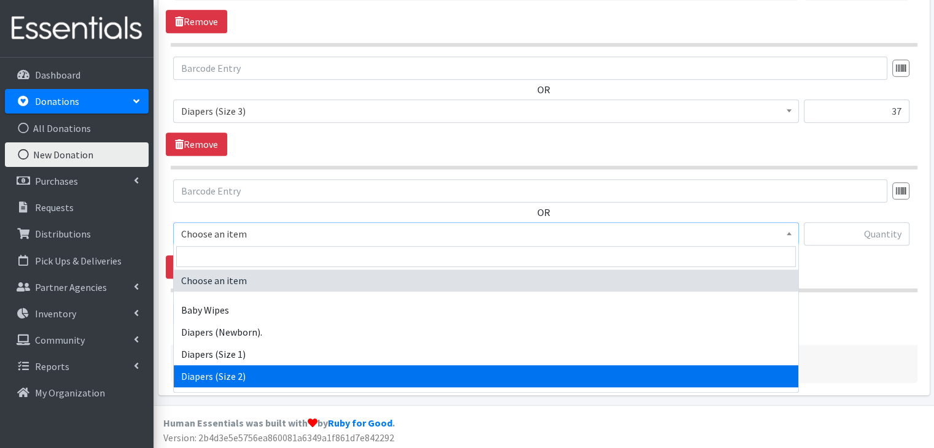
scroll to position [39, 0]
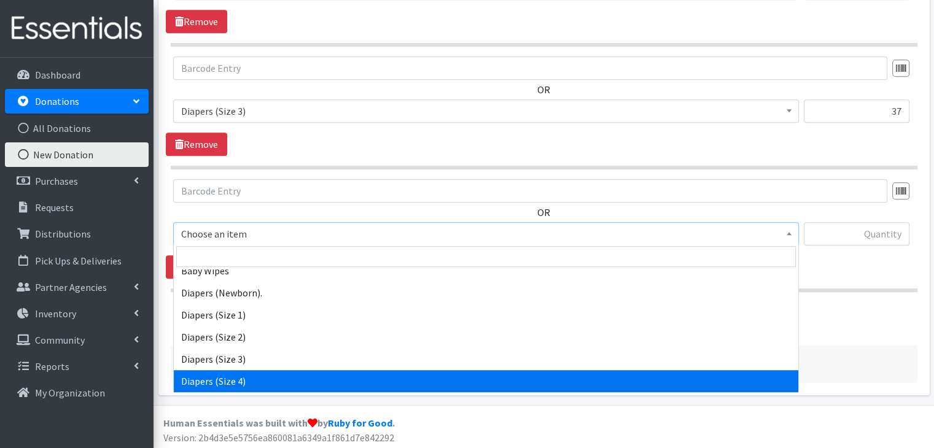
select select "11546"
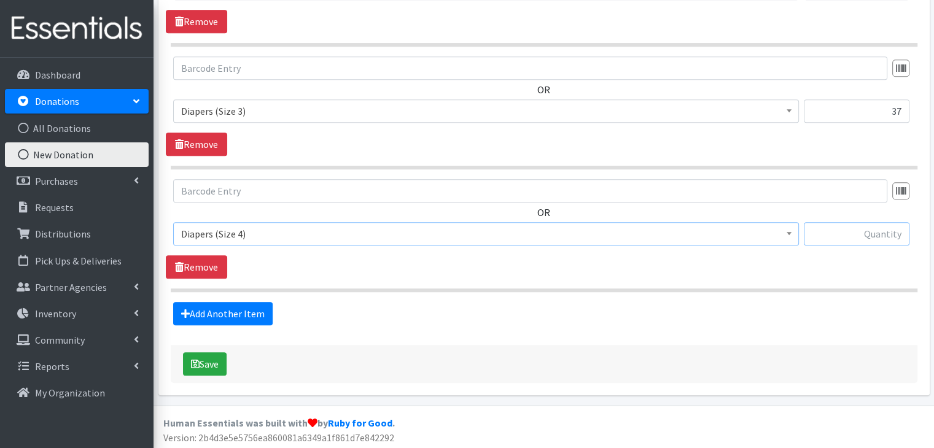
click at [855, 235] on input "text" at bounding box center [857, 233] width 106 height 23
type input "92"
click at [202, 317] on link "Add Another Item" at bounding box center [222, 313] width 99 height 23
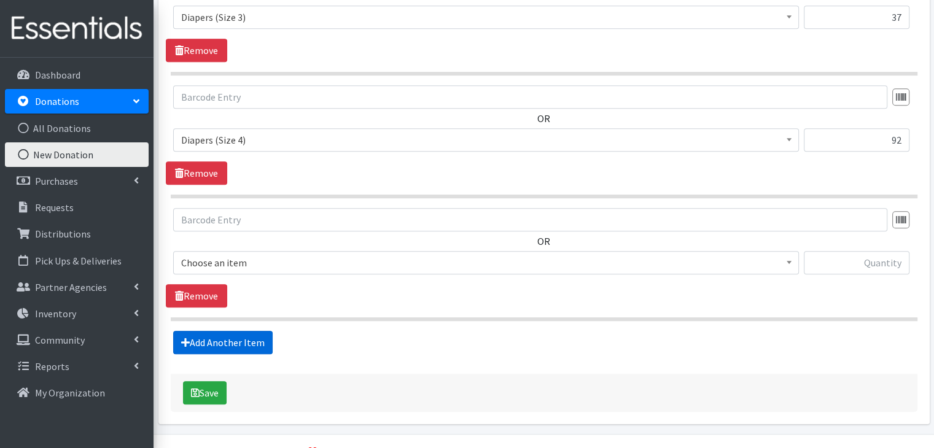
scroll to position [885, 0]
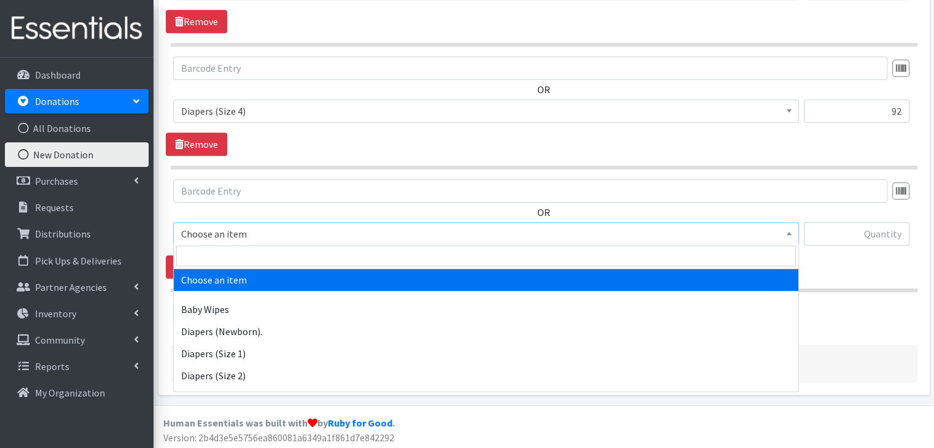
click at [210, 227] on span "Choose an item" at bounding box center [486, 233] width 610 height 17
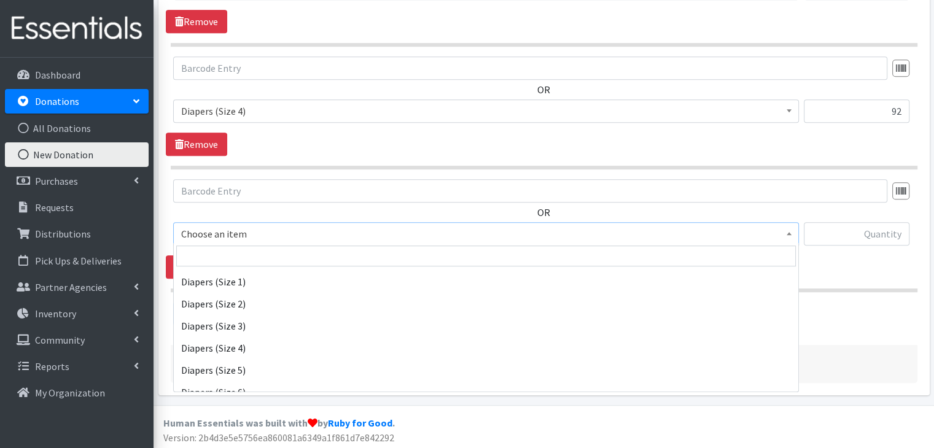
scroll to position [83, 0]
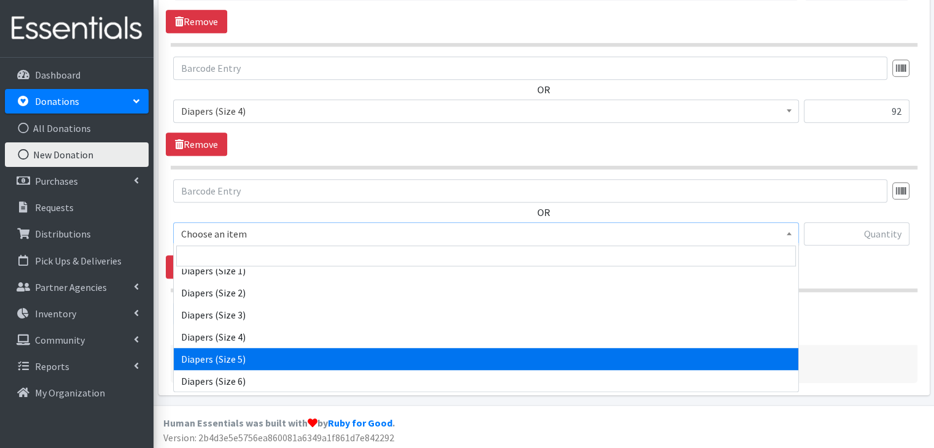
select select "11539"
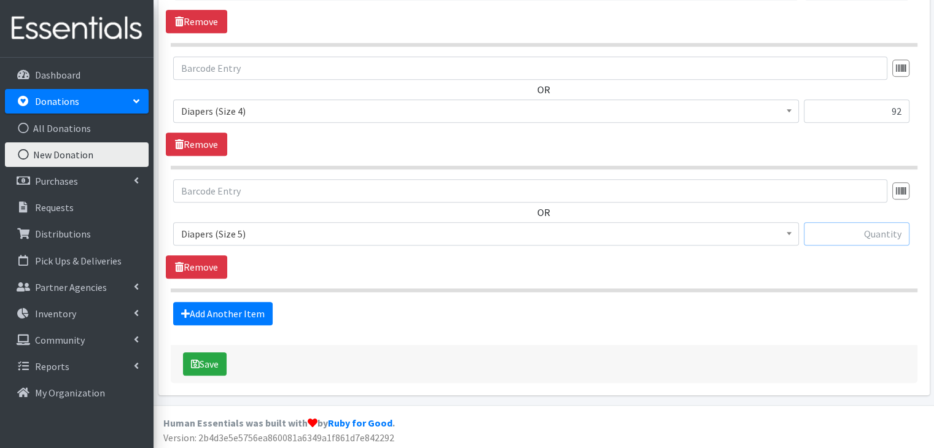
click at [879, 236] on input "text" at bounding box center [857, 233] width 106 height 23
type input "20"
click at [209, 313] on link "Add Another Item" at bounding box center [222, 313] width 99 height 23
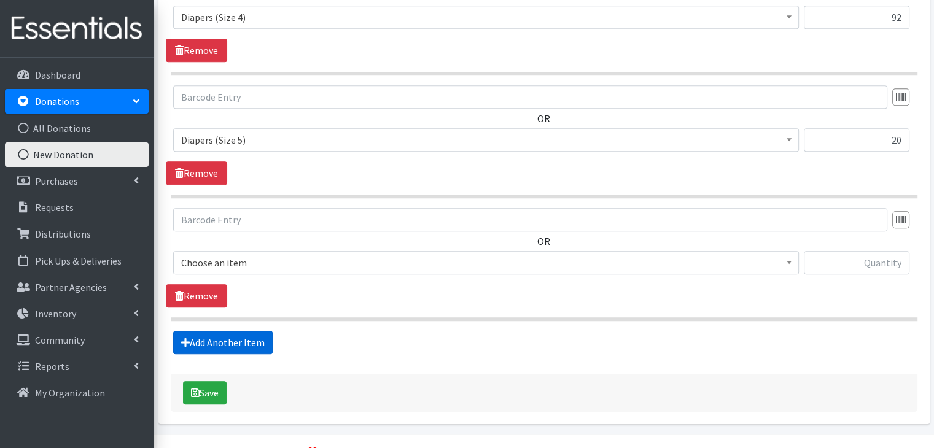
scroll to position [1008, 0]
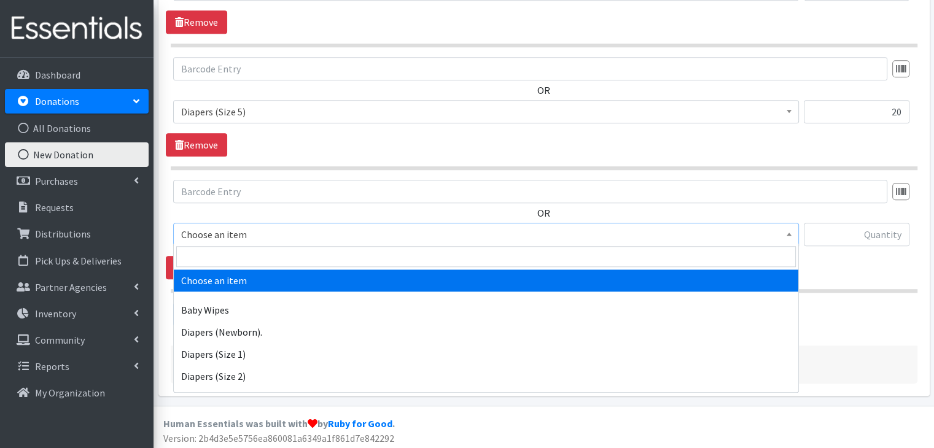
click at [210, 237] on span "Choose an item" at bounding box center [486, 234] width 610 height 17
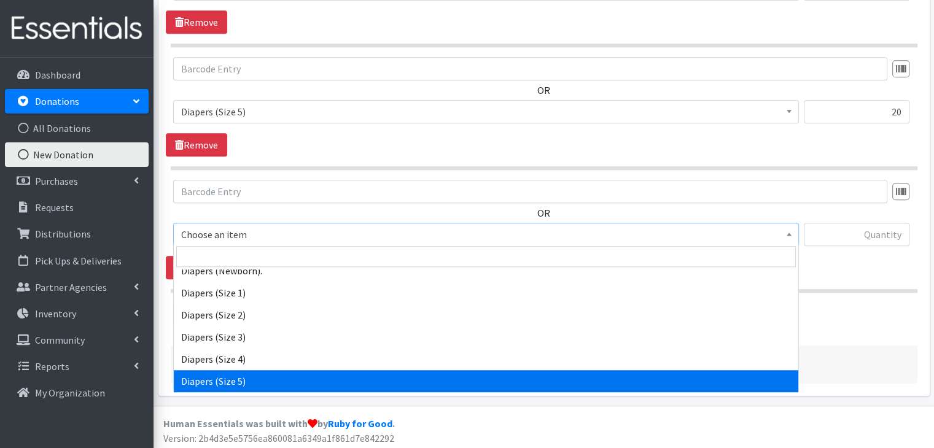
scroll to position [84, 0]
select select "11523"
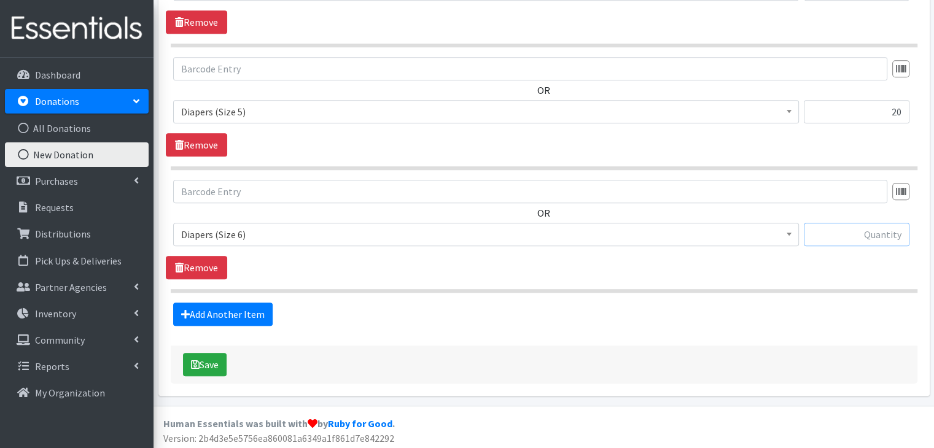
click at [882, 225] on input "text" at bounding box center [857, 234] width 106 height 23
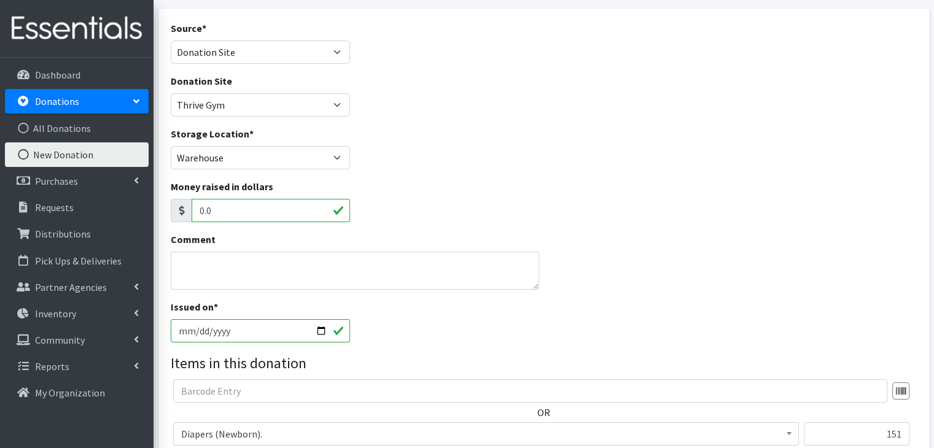
scroll to position [43, 0]
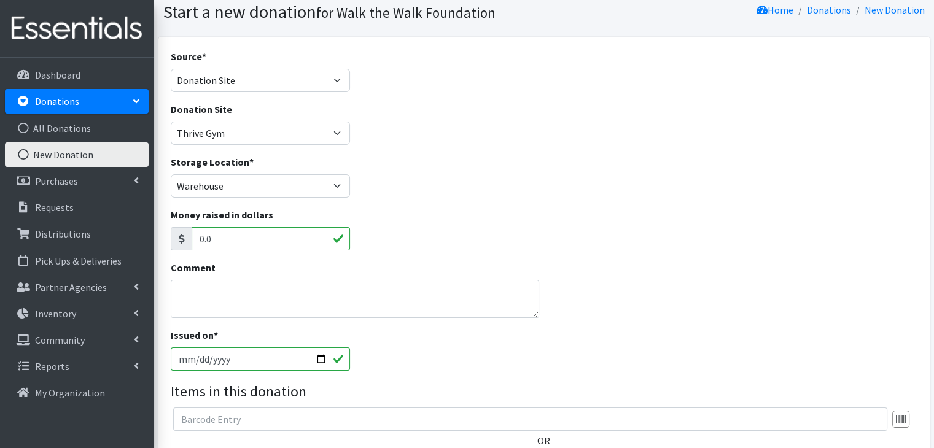
type input "33"
click at [351, 295] on textarea "Comment" at bounding box center [355, 299] width 369 height 38
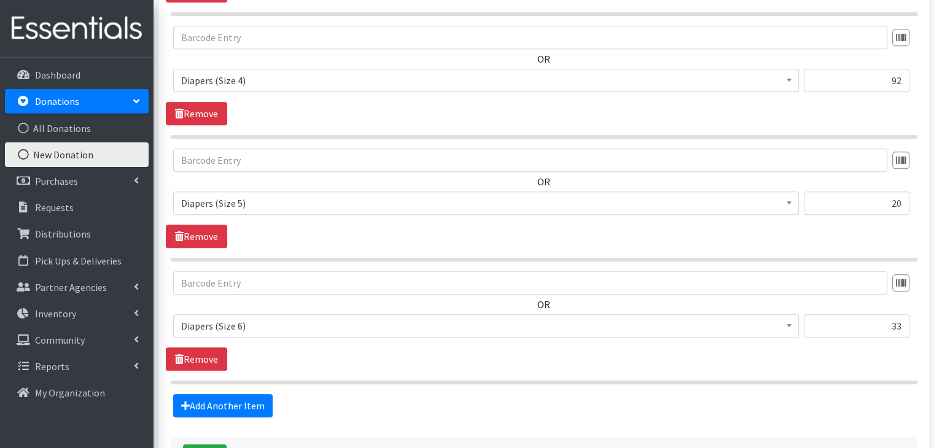
scroll to position [1008, 0]
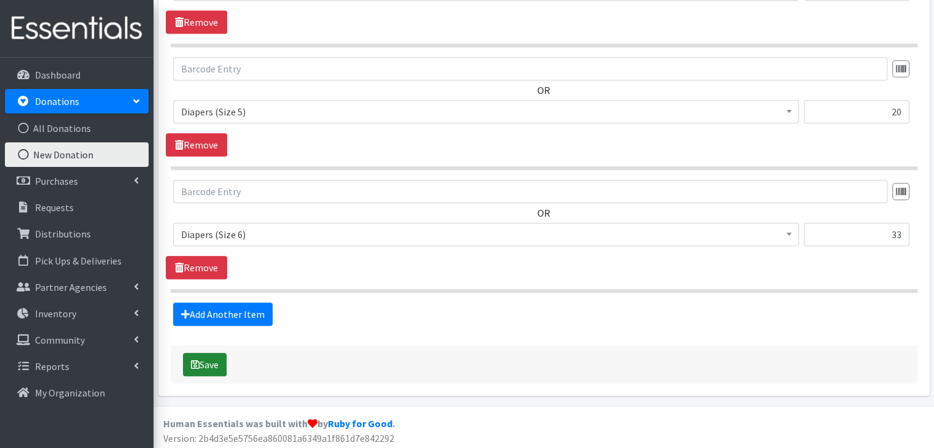
type textarea "numerous pull ups"
click at [201, 356] on button "Save" at bounding box center [205, 364] width 44 height 23
